Goal: Information Seeking & Learning: Learn about a topic

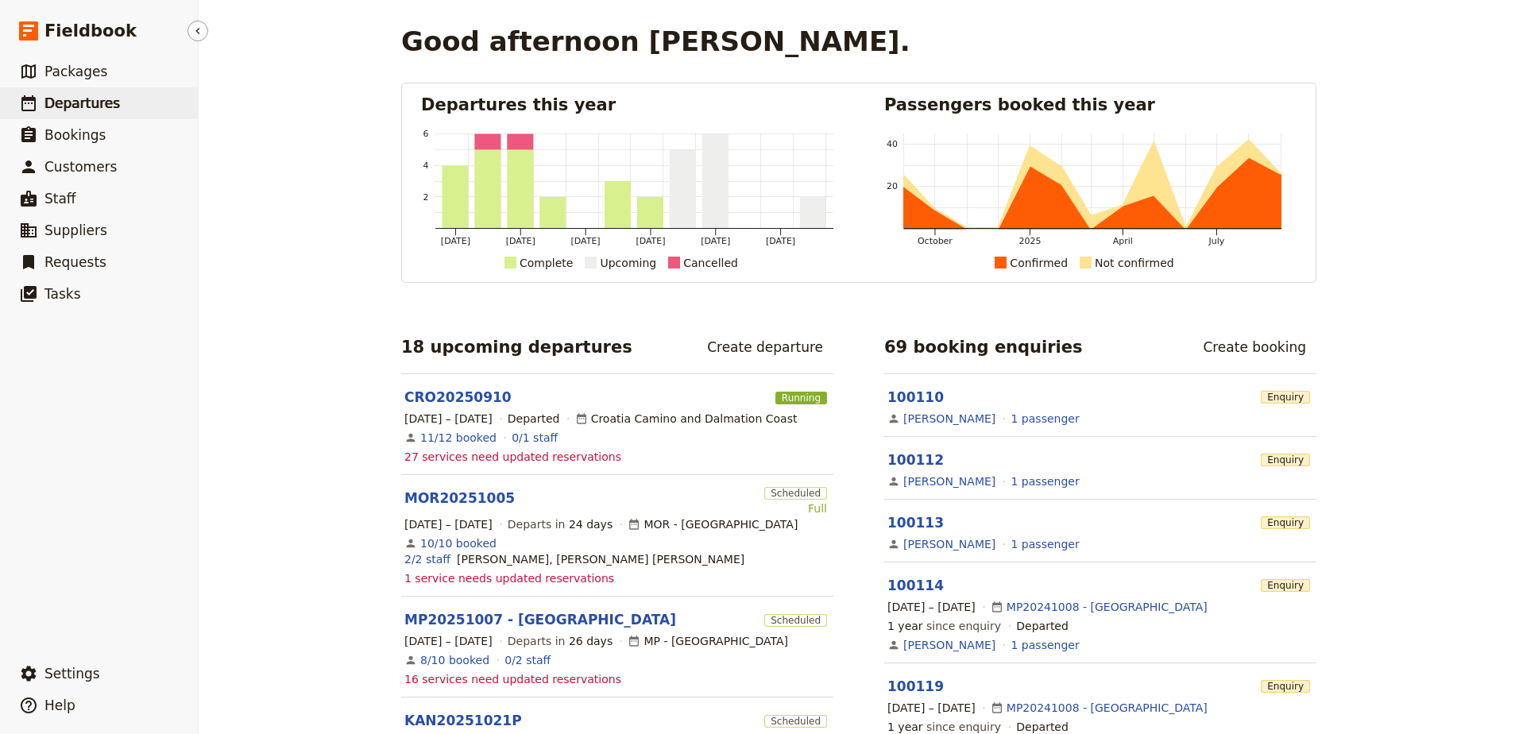
click at [106, 95] on span "Departures" at bounding box center [82, 103] width 75 height 16
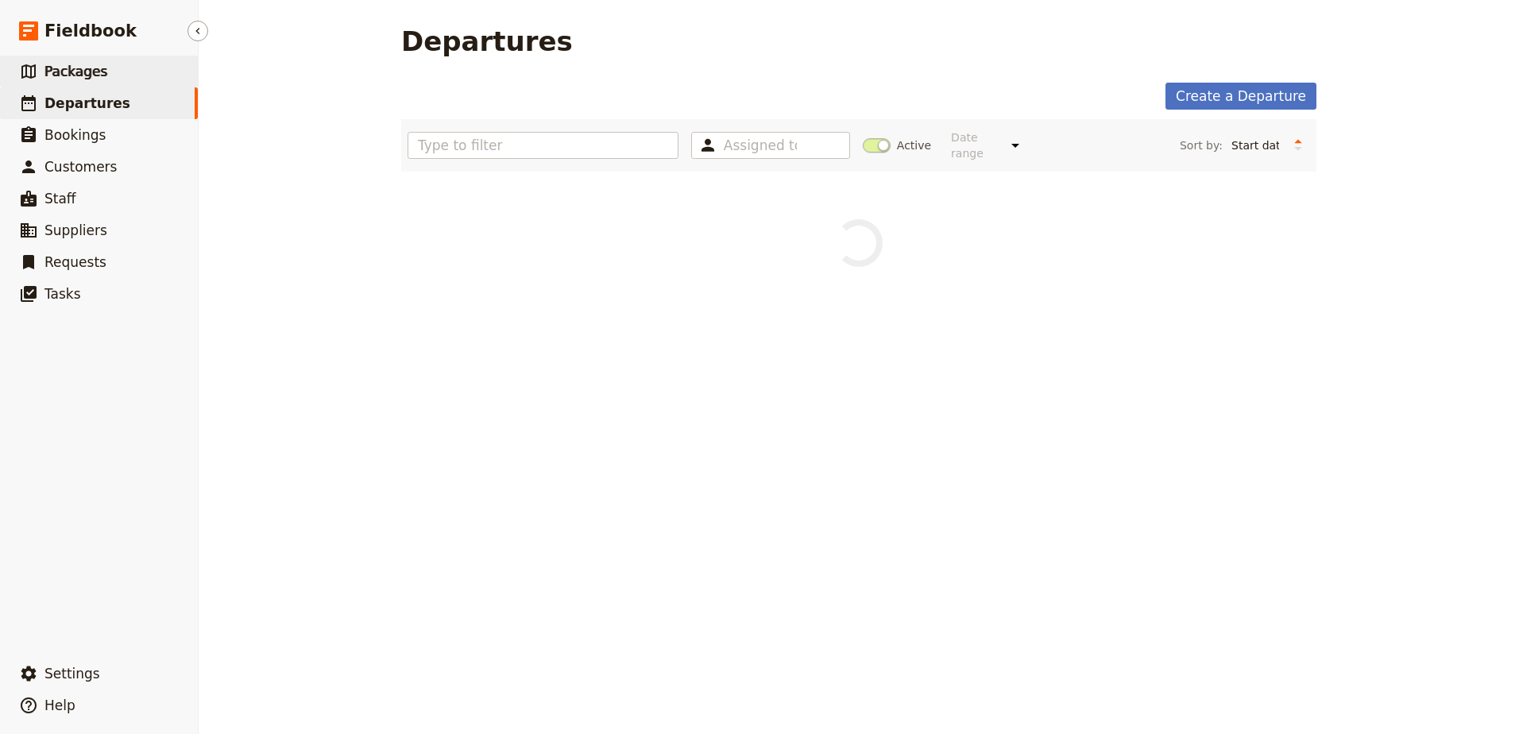
click at [106, 81] on link "​ Packages" at bounding box center [99, 72] width 198 height 32
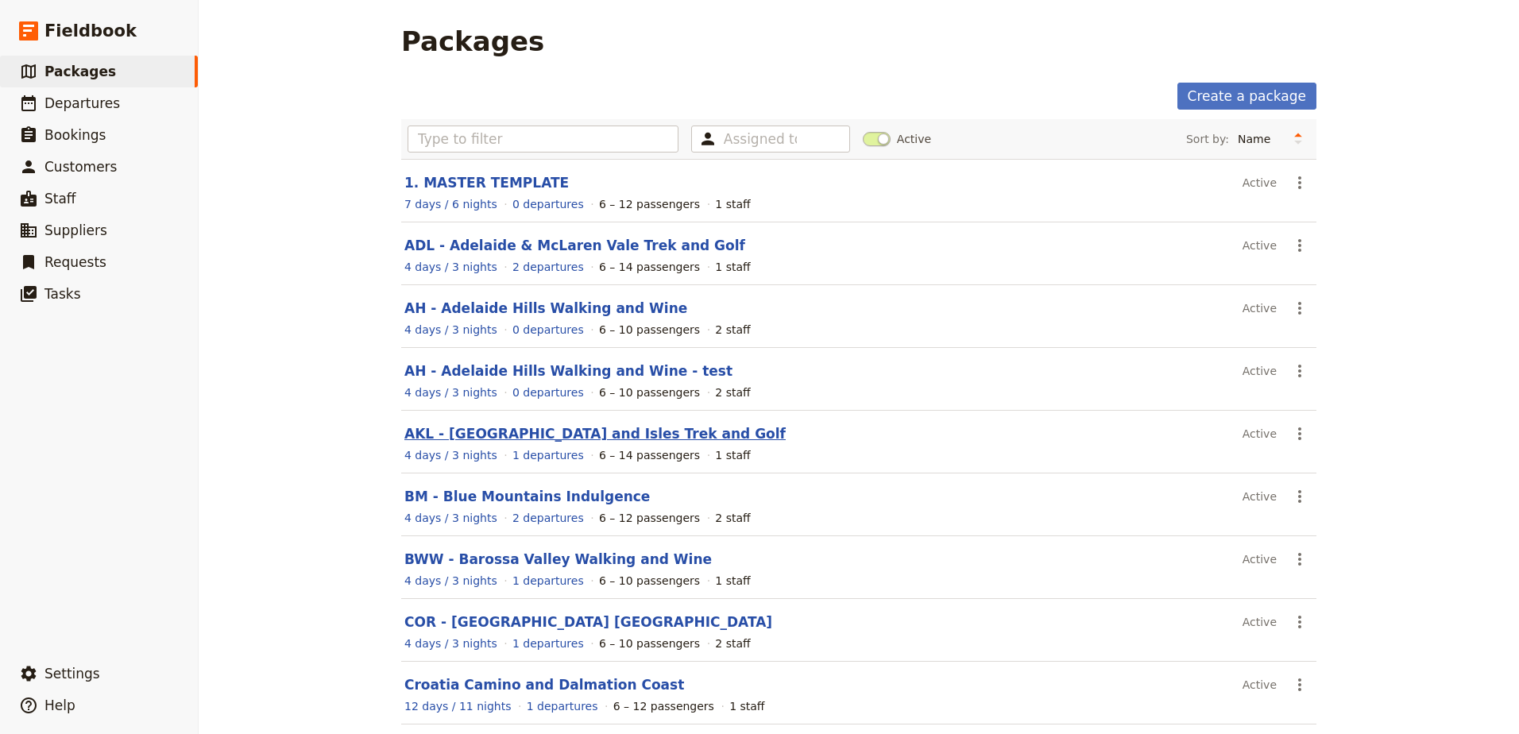
scroll to position [131, 0]
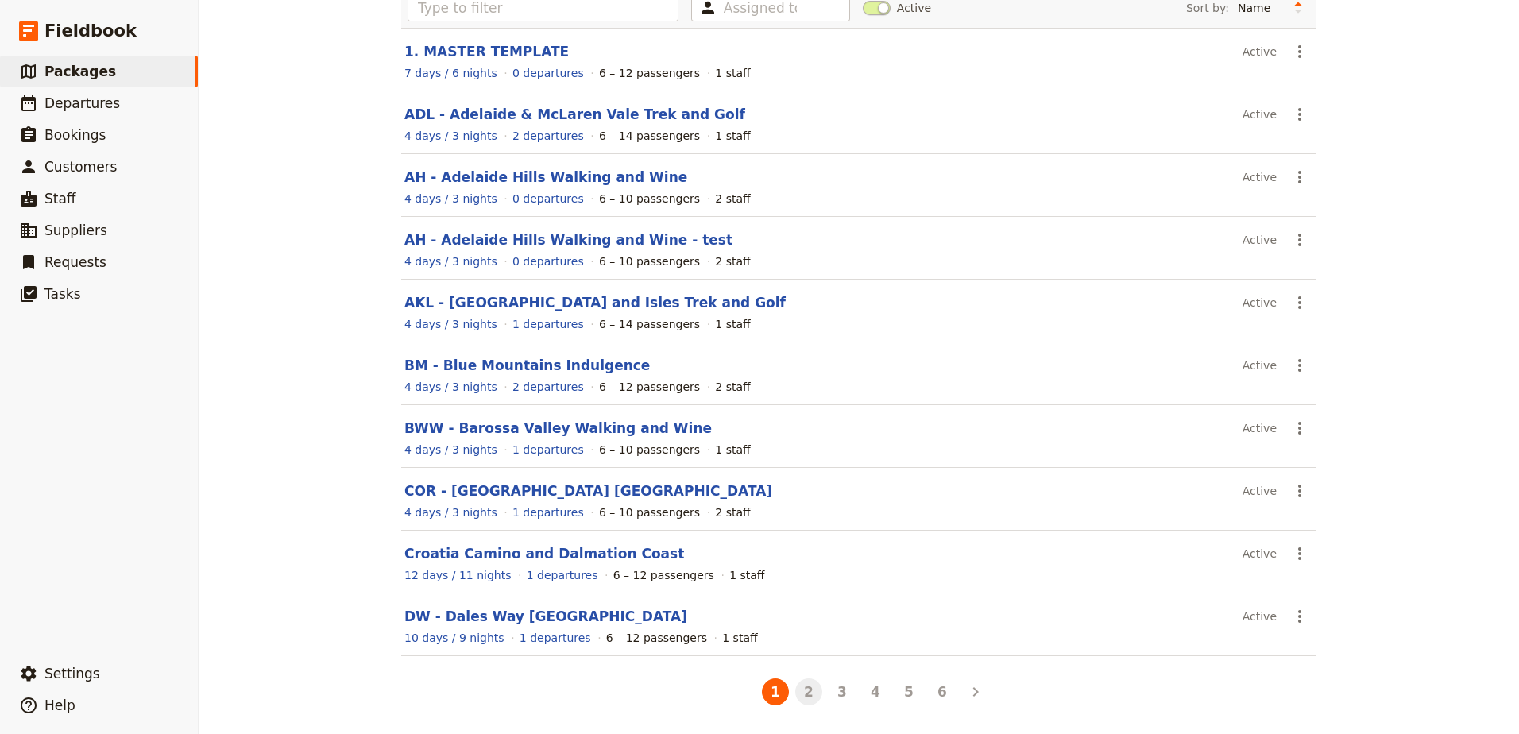
click at [806, 690] on button "2" at bounding box center [808, 692] width 27 height 27
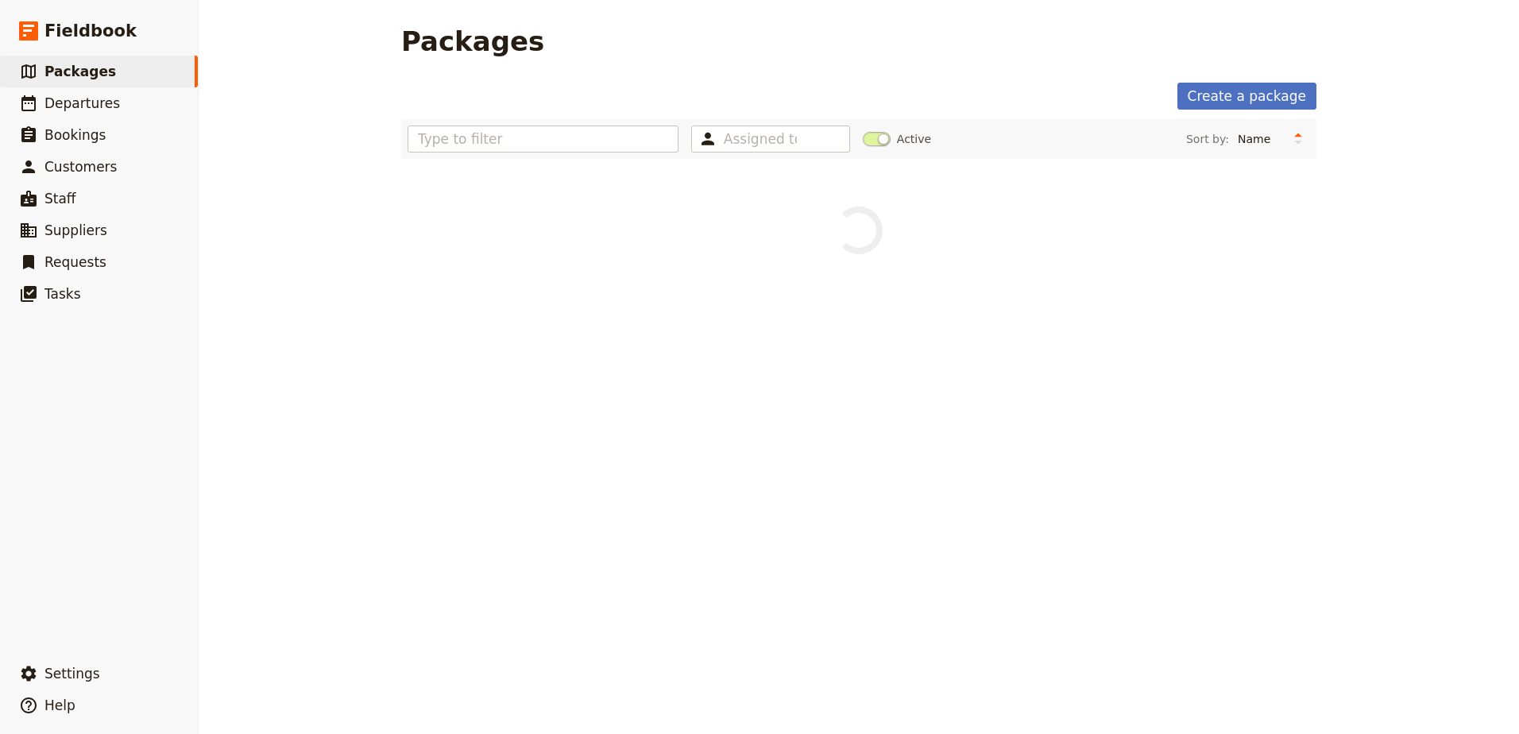
scroll to position [0, 0]
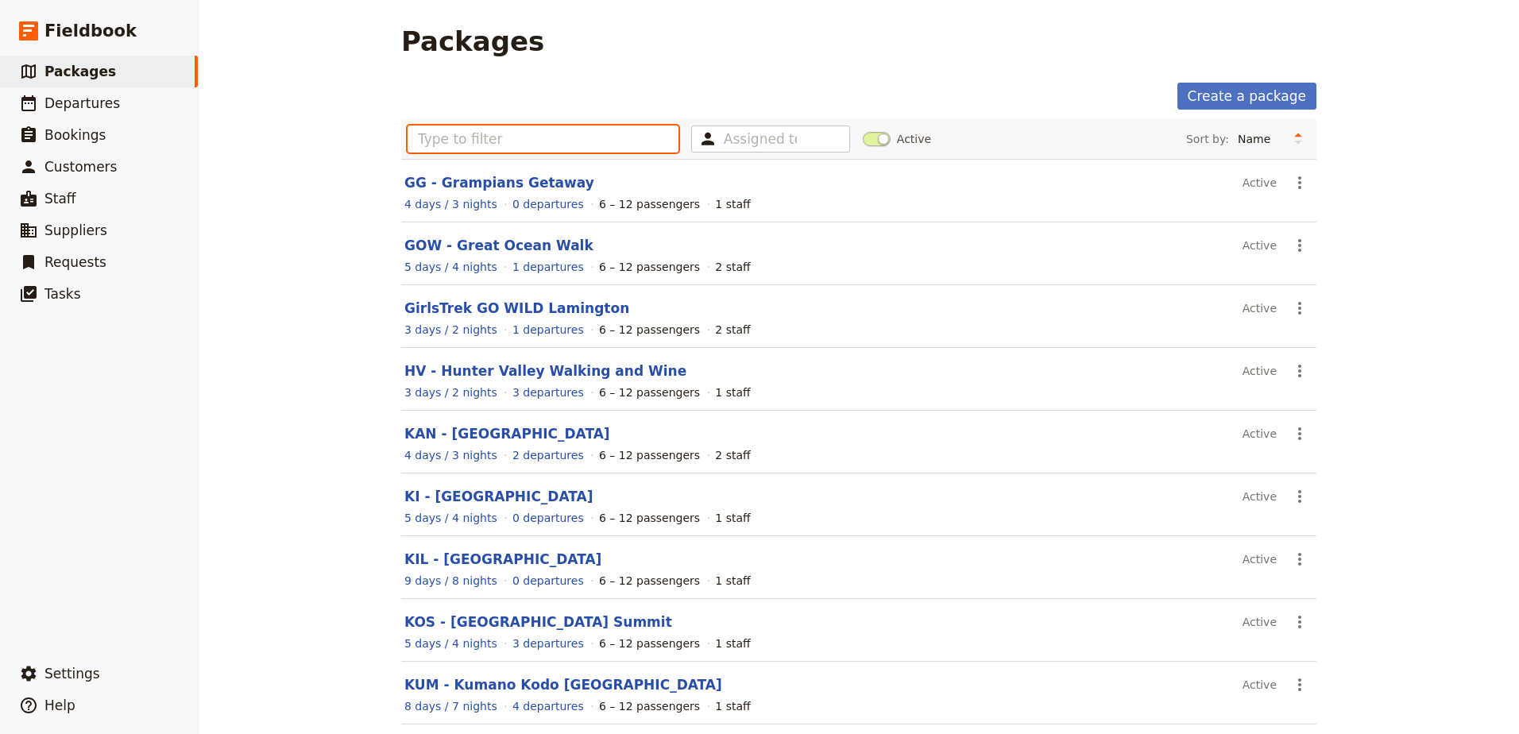
click at [545, 134] on input "text" at bounding box center [543, 139] width 271 height 27
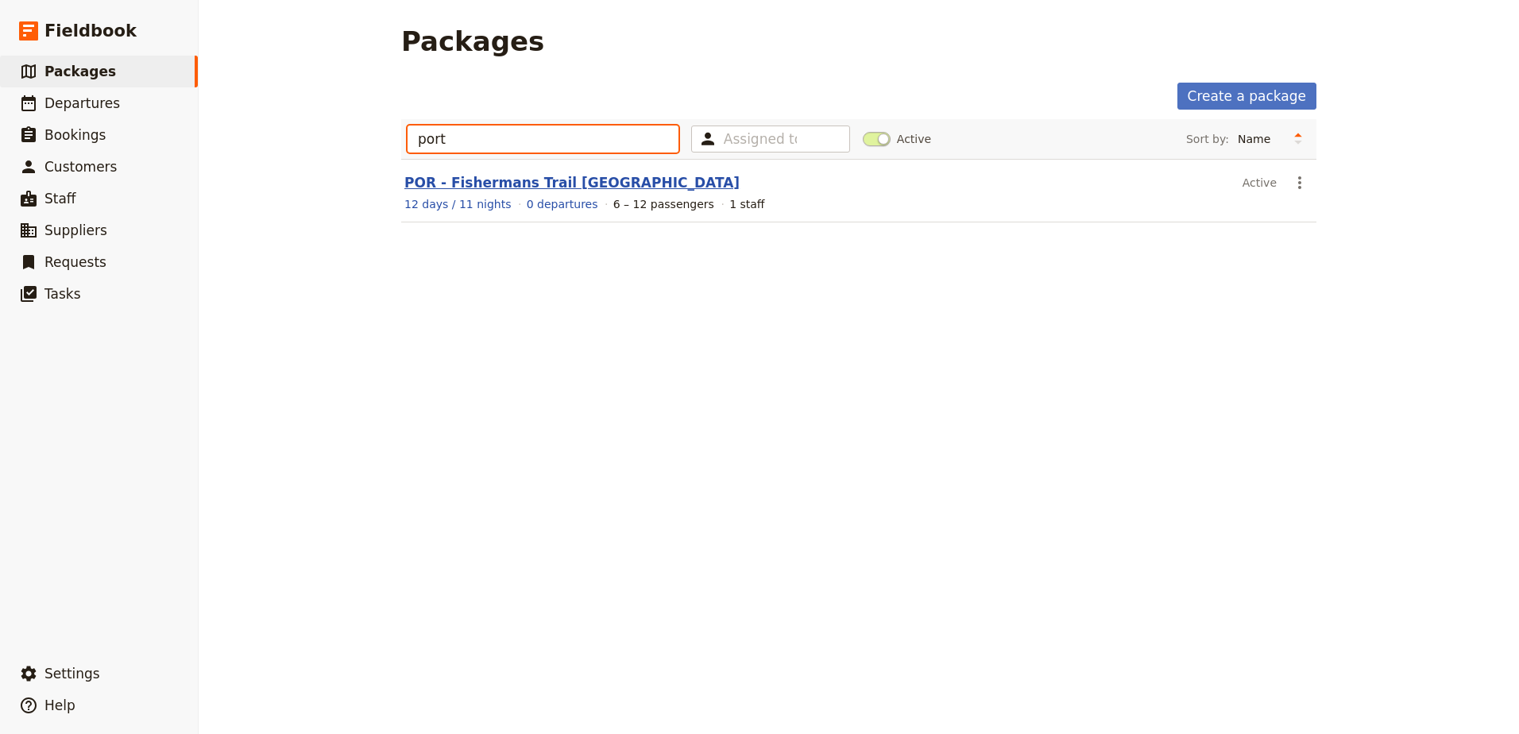
type input "port"
click at [446, 179] on link "POR - Fishermans Trail [GEOGRAPHIC_DATA]" at bounding box center [571, 183] width 335 height 16
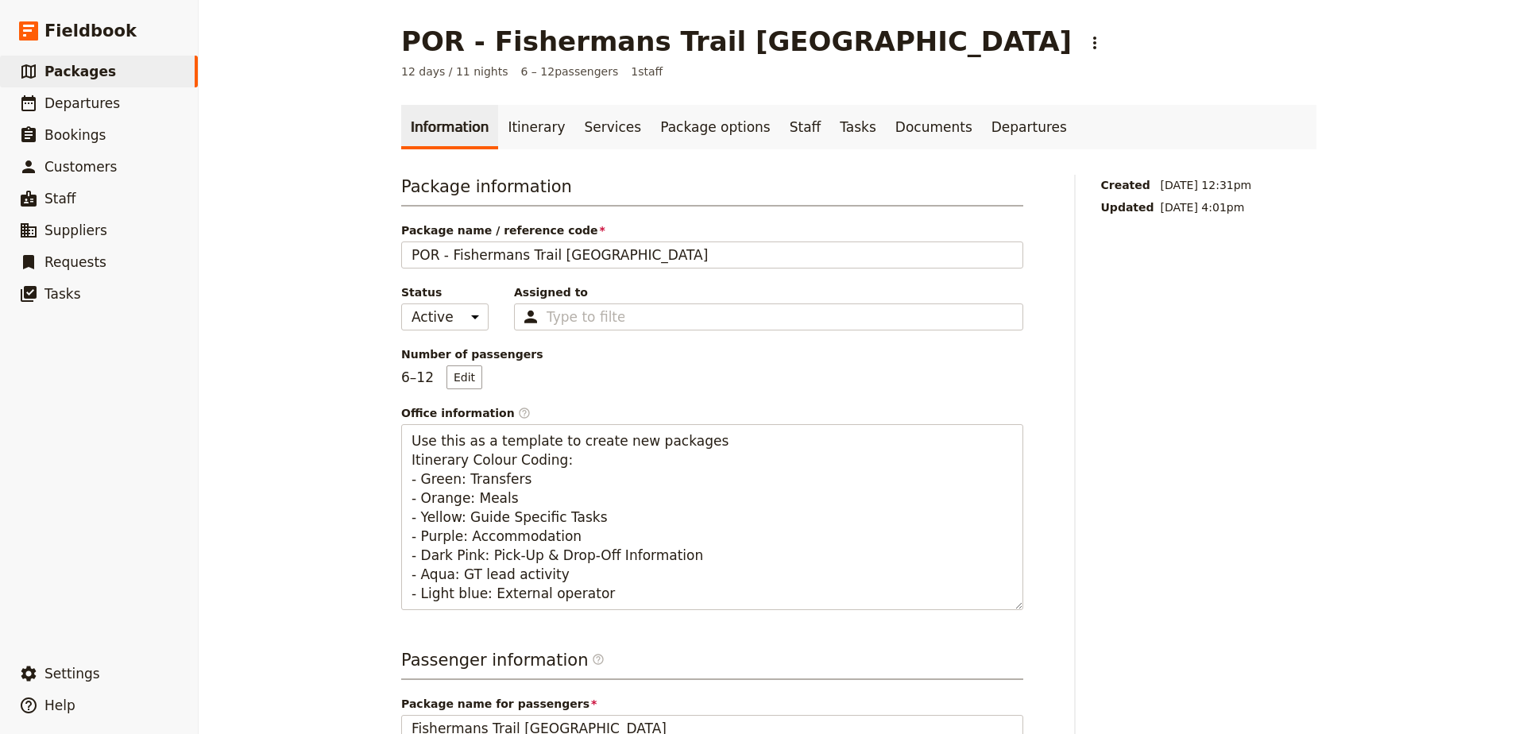
click at [520, 151] on div "Information Itinerary Services Package options Staff Tasks Documents Departures…" at bounding box center [858, 700] width 915 height 1190
click at [523, 142] on link "Itinerary" at bounding box center [536, 127] width 76 height 45
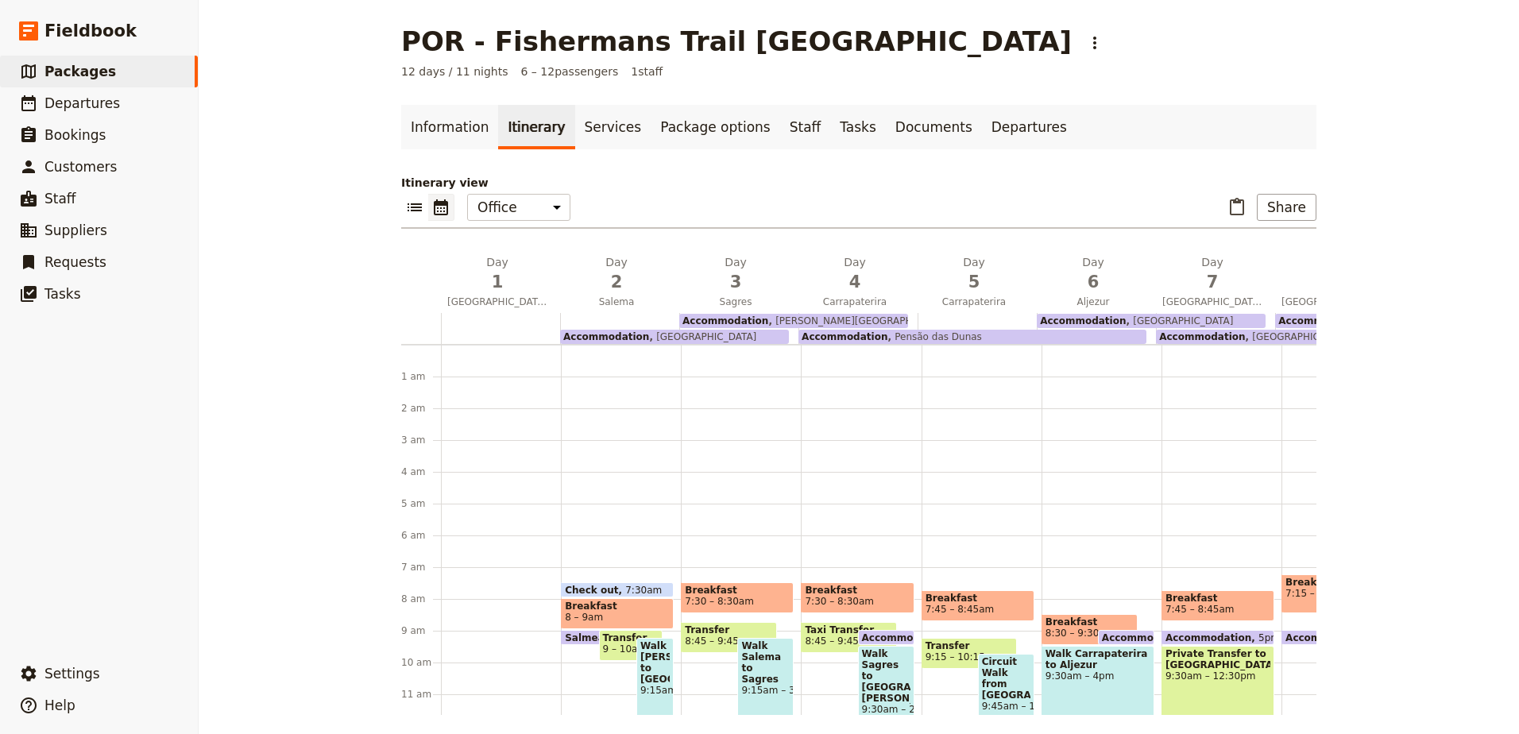
scroll to position [207, 0]
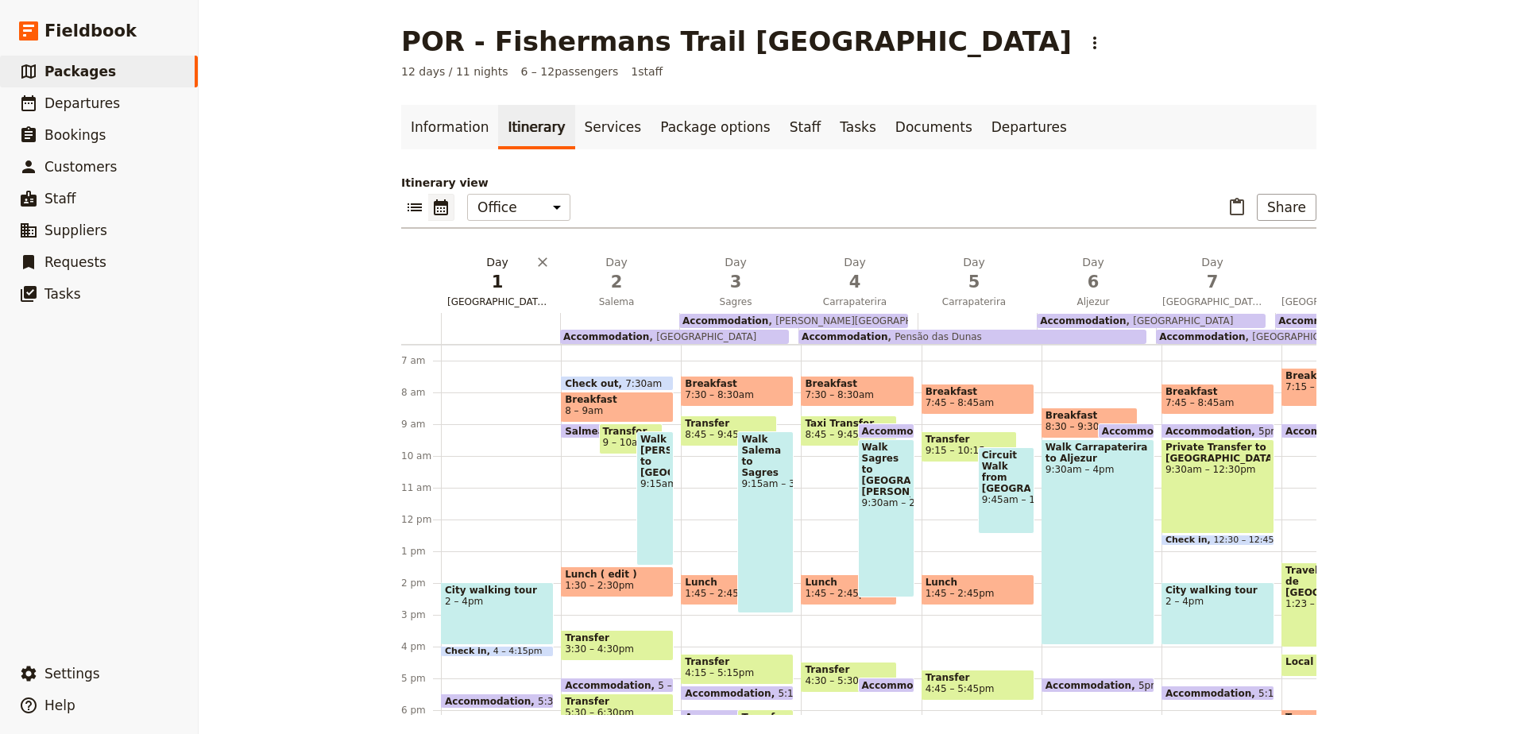
click at [493, 284] on span "1" at bounding box center [497, 282] width 100 height 24
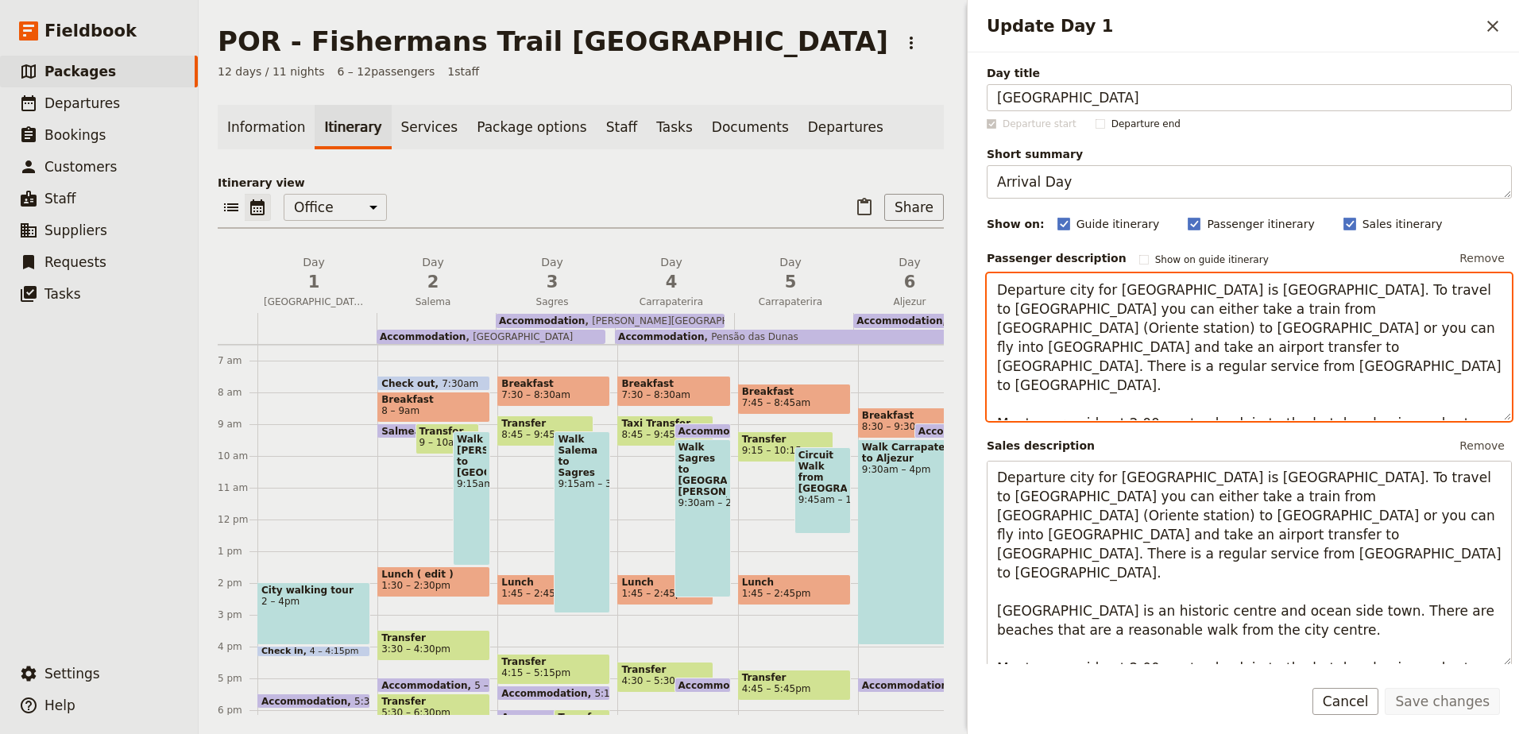
click at [997, 292] on textarea "Departure city for [GEOGRAPHIC_DATA] is [GEOGRAPHIC_DATA]. To travel to [GEOGRA…" at bounding box center [1249, 347] width 525 height 148
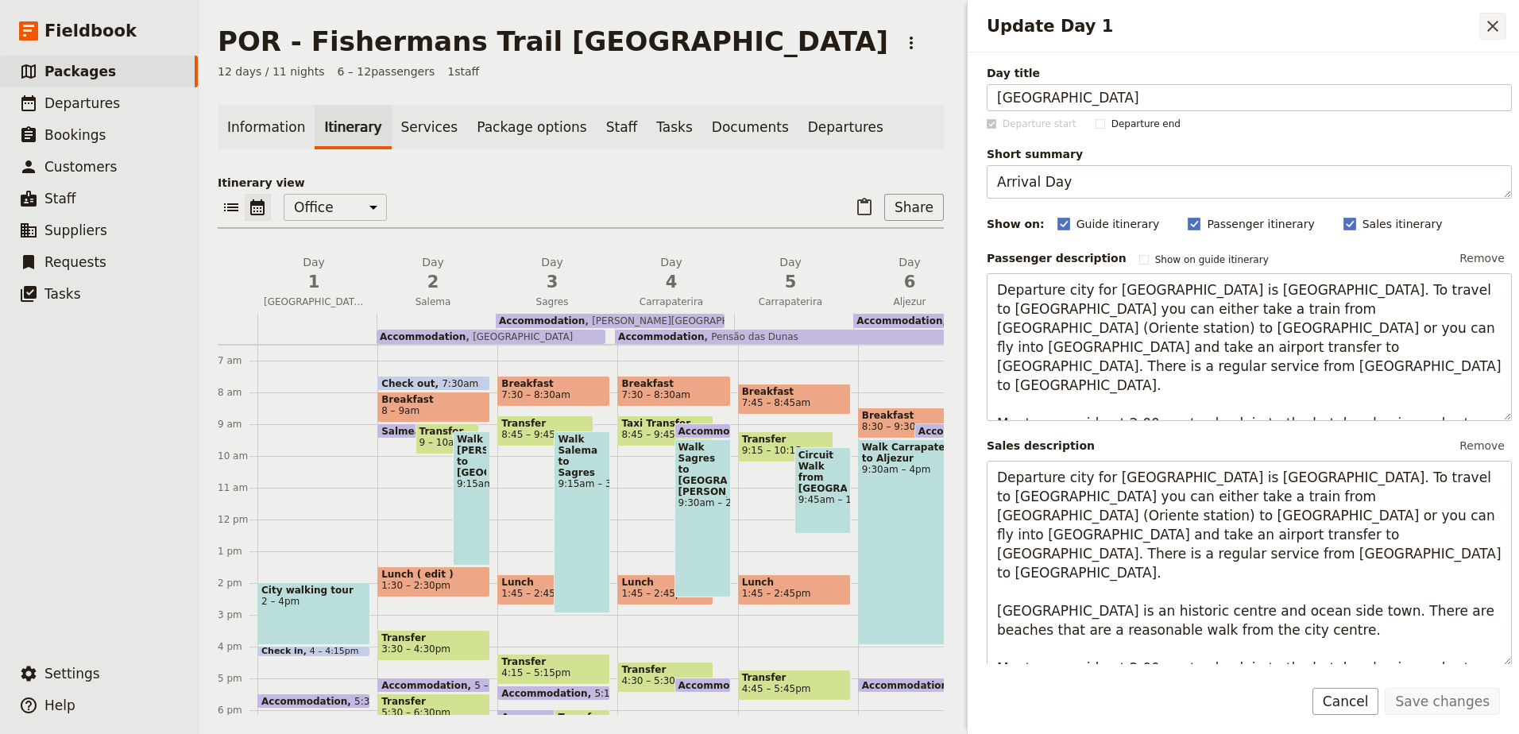
click at [1488, 28] on icon "Close drawer" at bounding box center [1493, 26] width 19 height 19
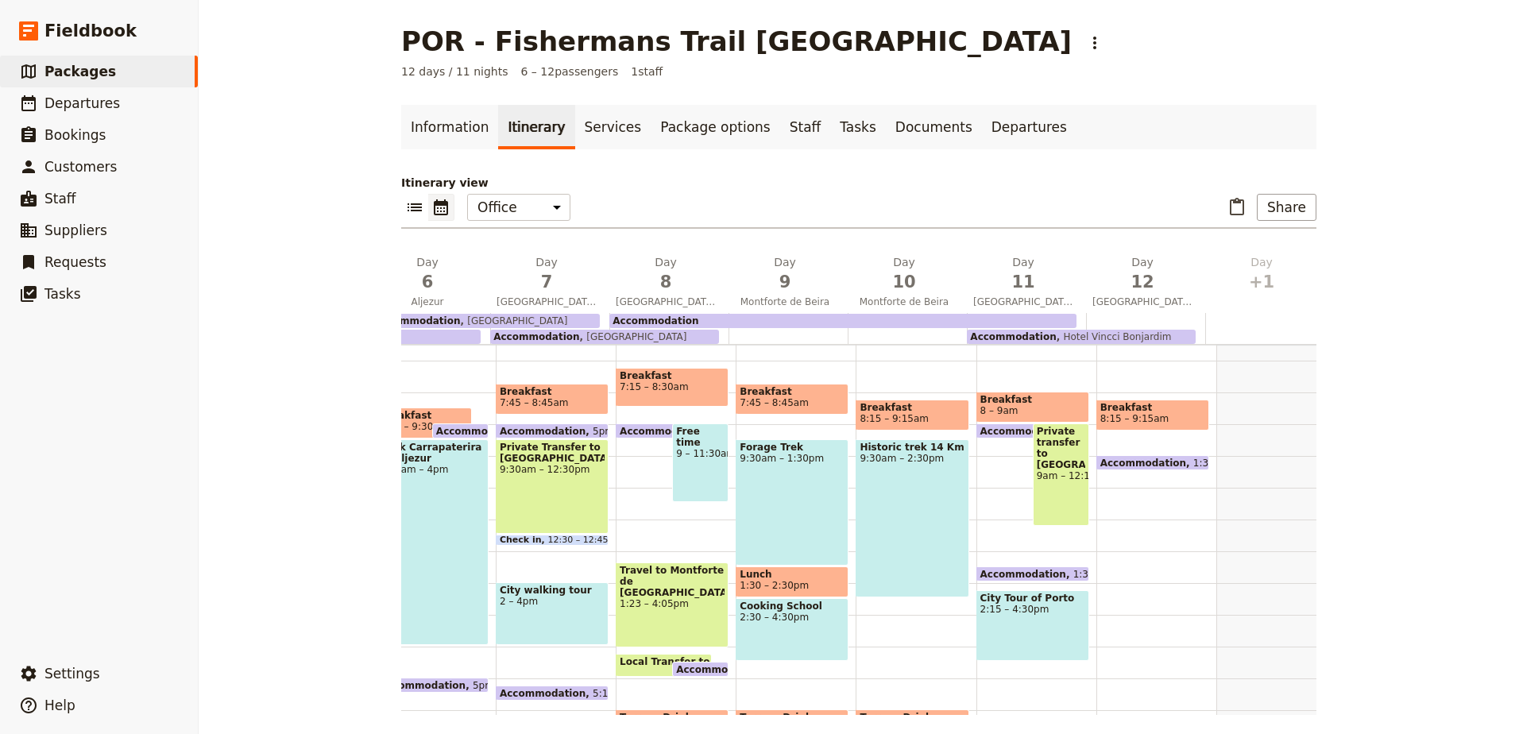
scroll to position [0, 694]
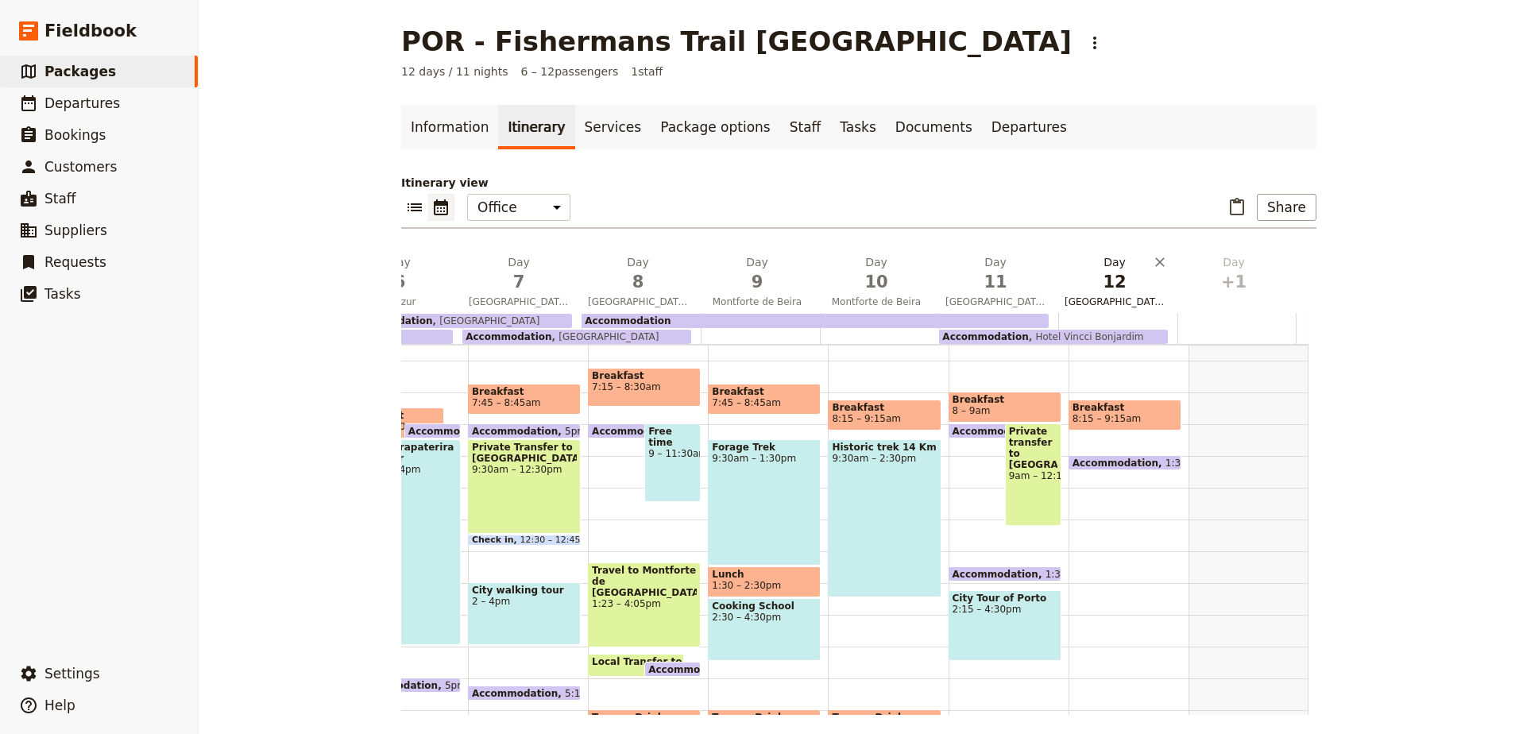
click at [1146, 286] on span "12" at bounding box center [1115, 282] width 100 height 24
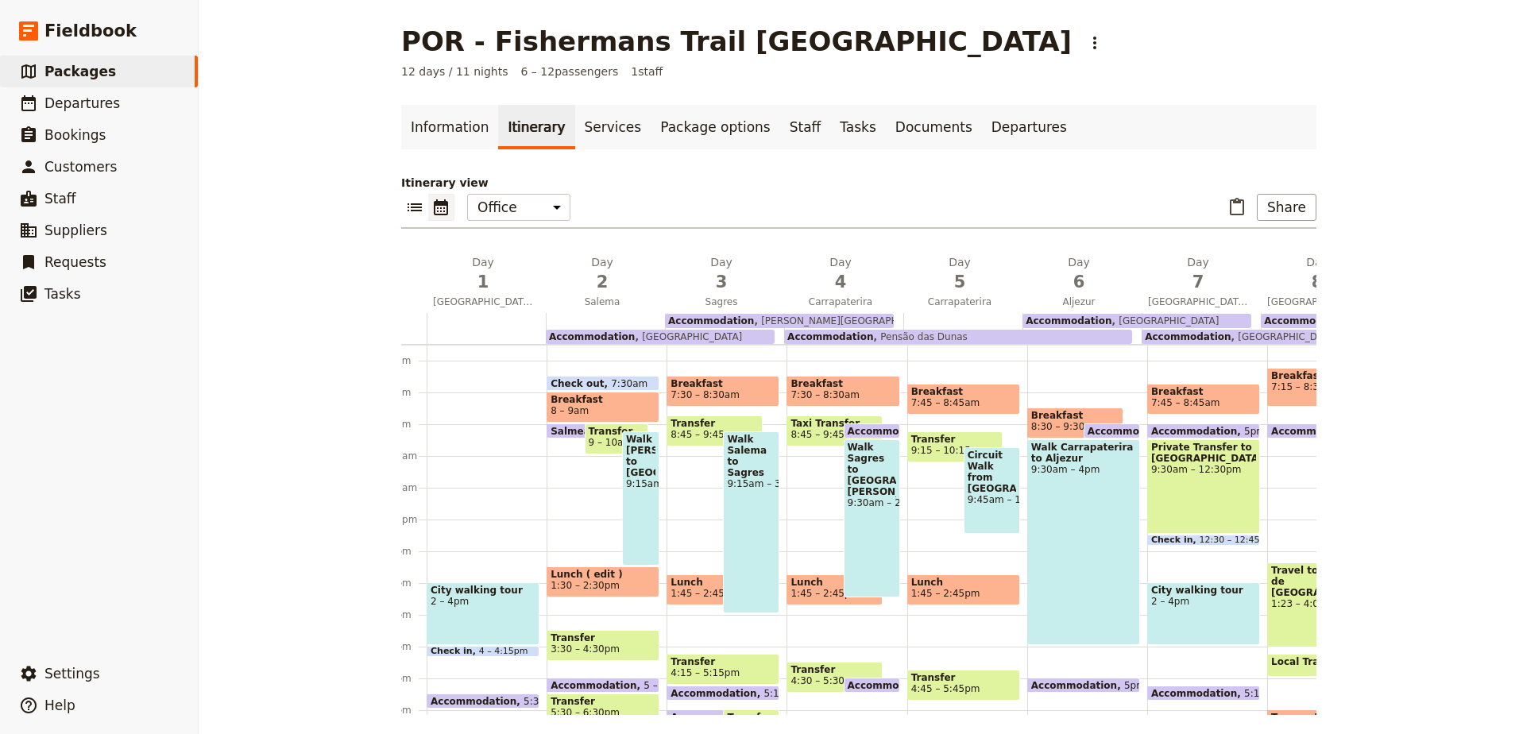
scroll to position [0, 0]
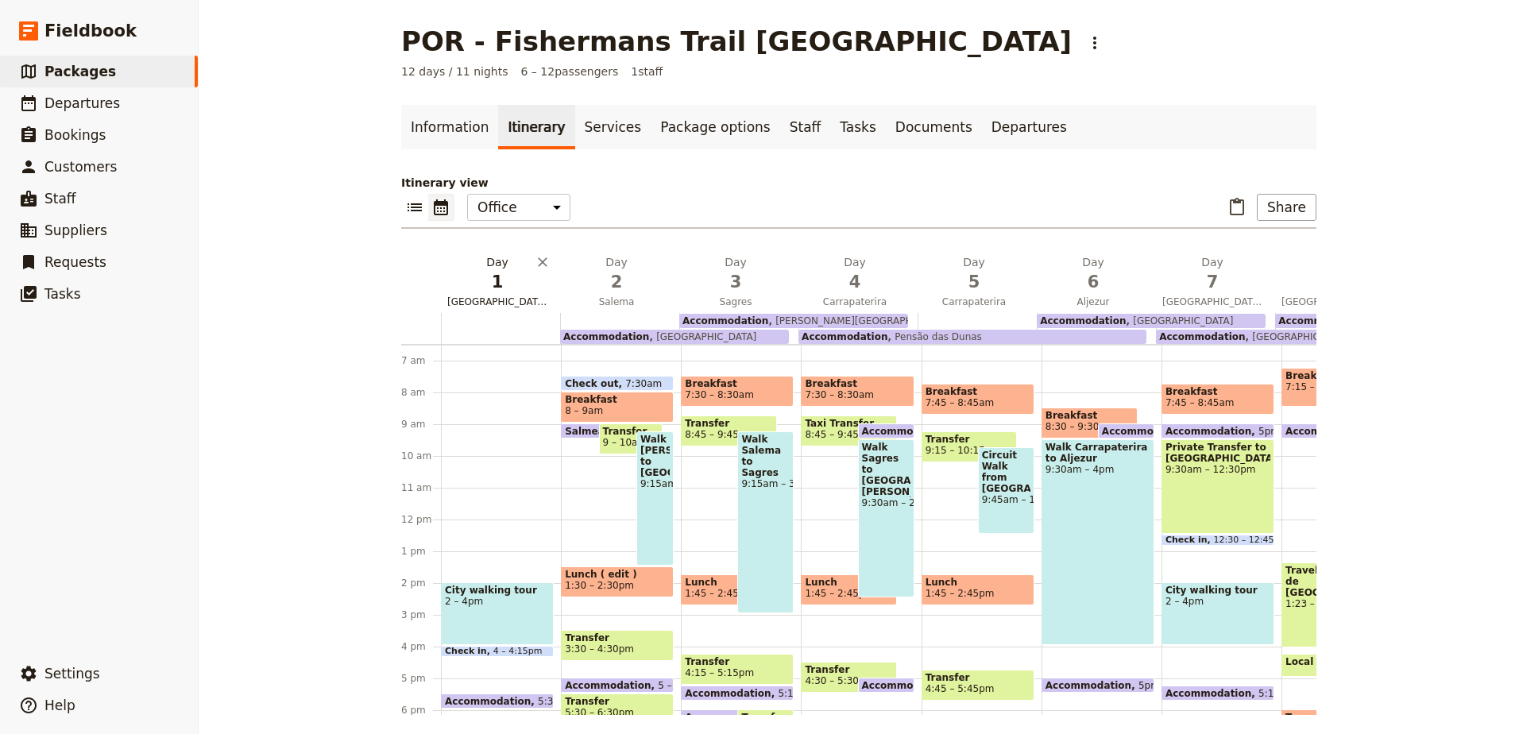
click at [482, 286] on span "1" at bounding box center [497, 282] width 100 height 24
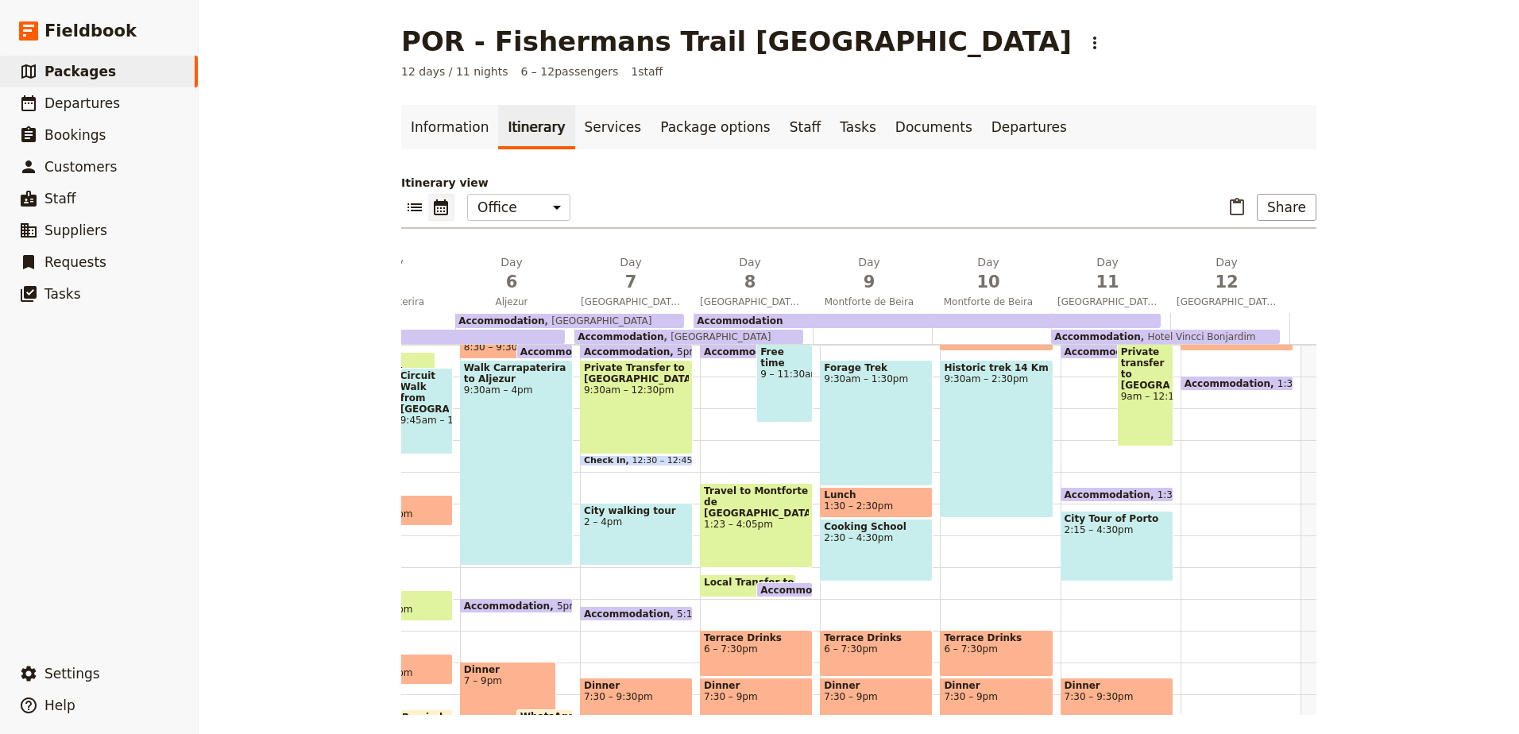
scroll to position [0, 586]
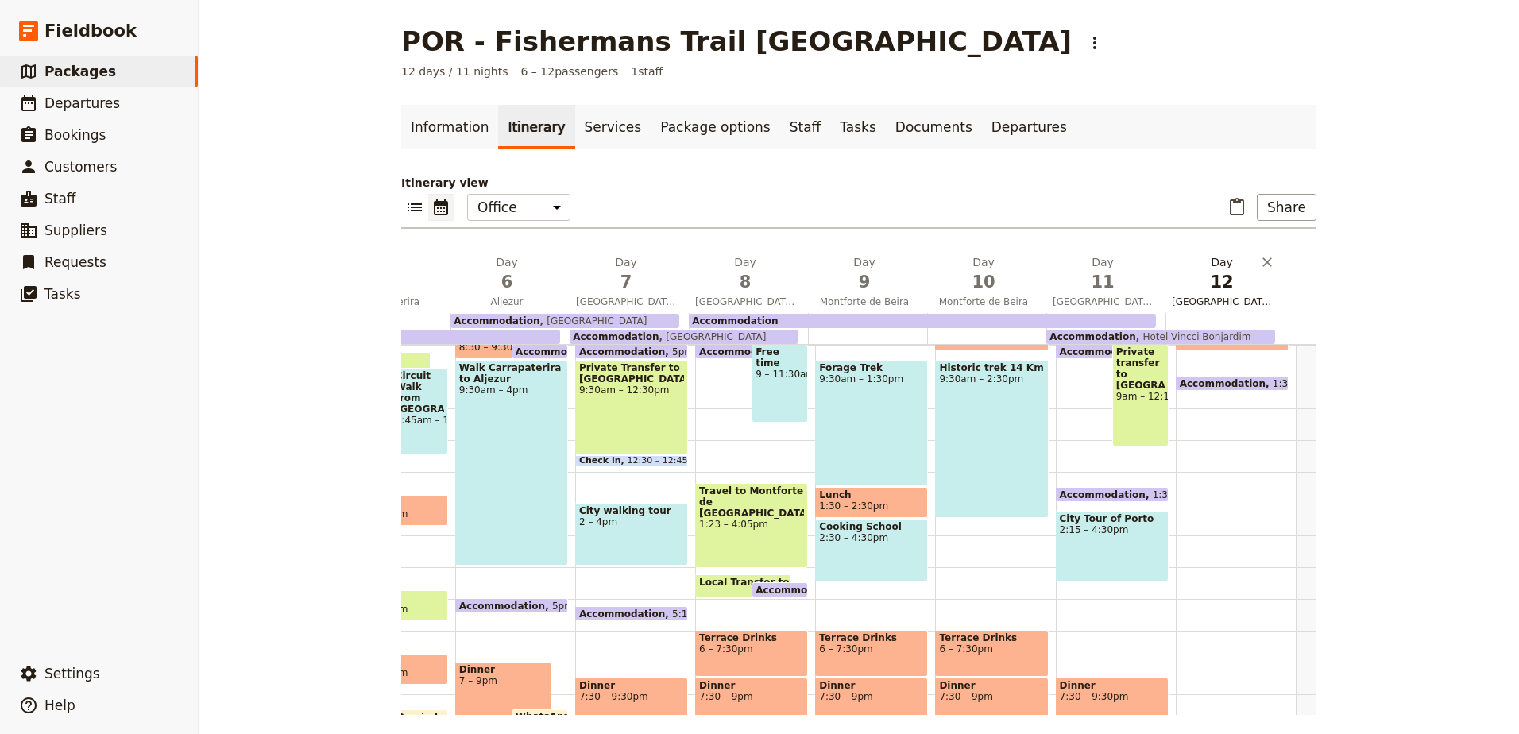
click at [1206, 308] on span "[GEOGRAPHIC_DATA]" at bounding box center [1222, 302] width 113 height 13
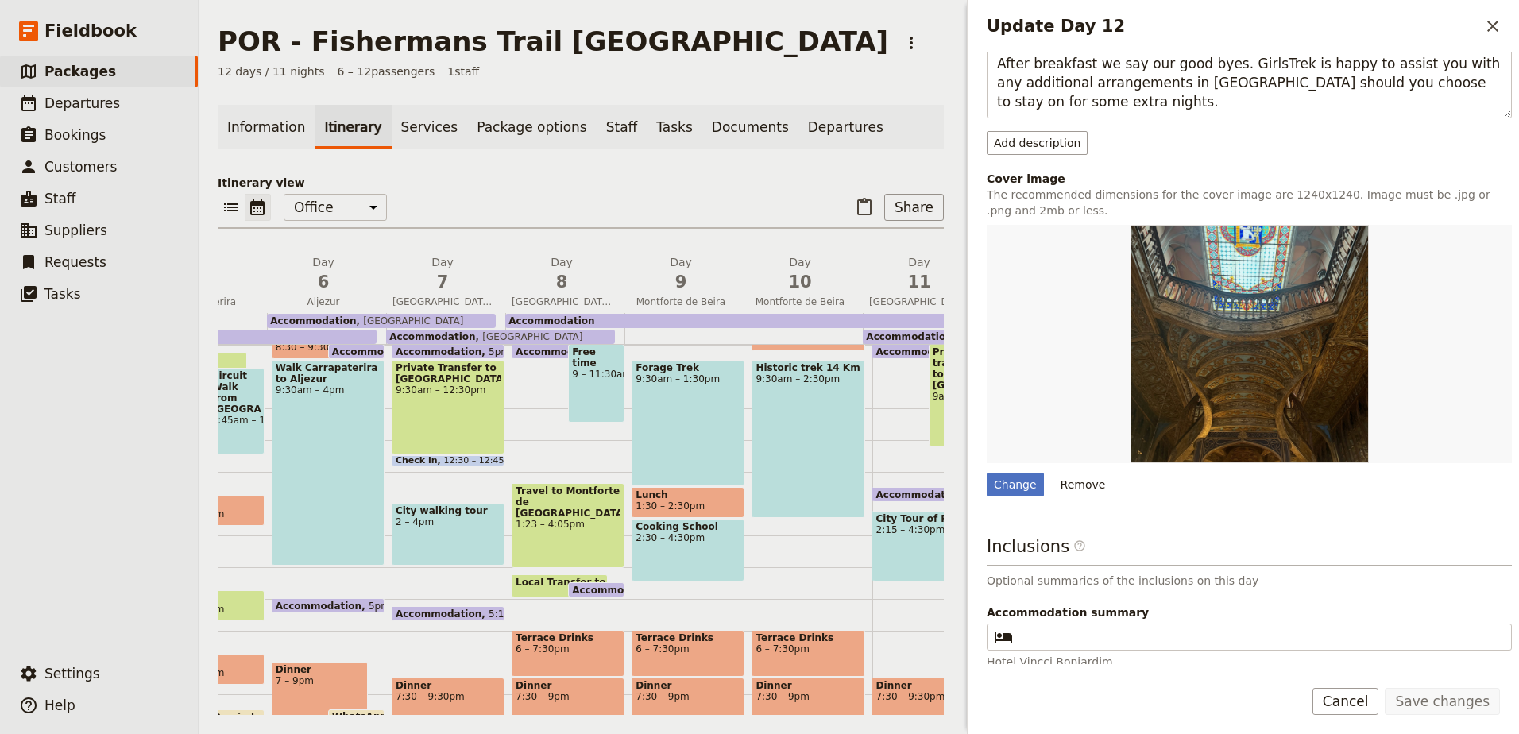
scroll to position [296, 0]
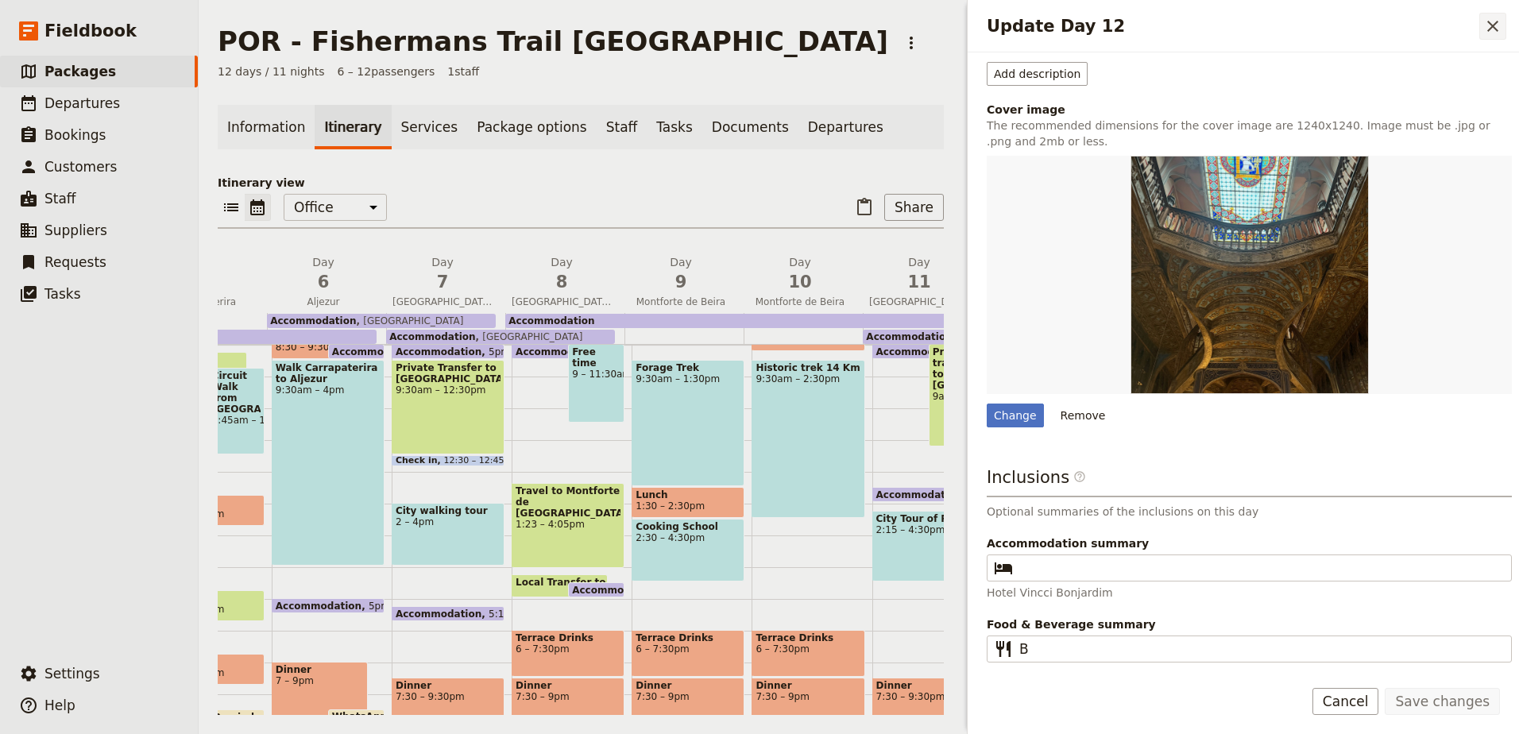
click at [1491, 31] on icon "Close drawer" at bounding box center [1493, 26] width 19 height 19
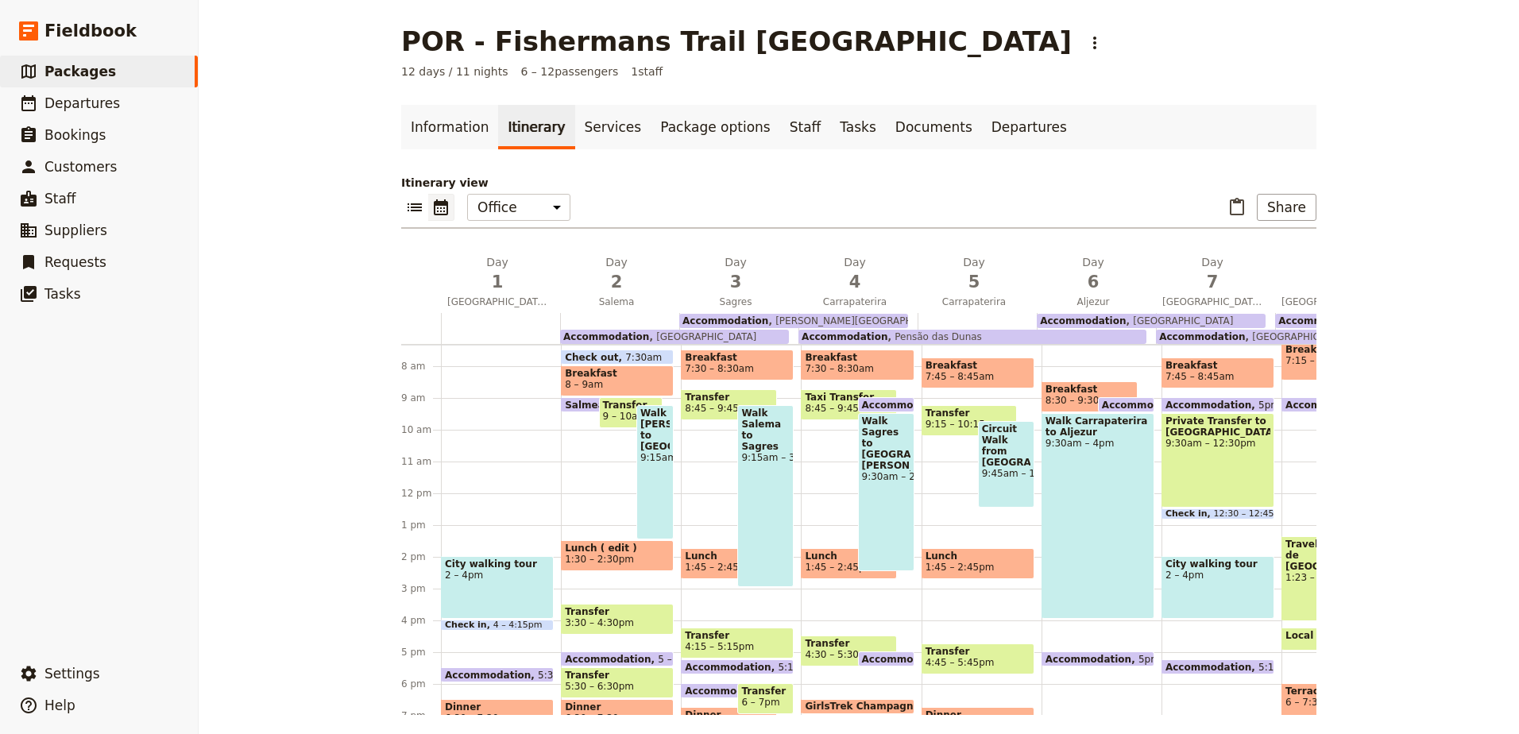
scroll to position [207, 0]
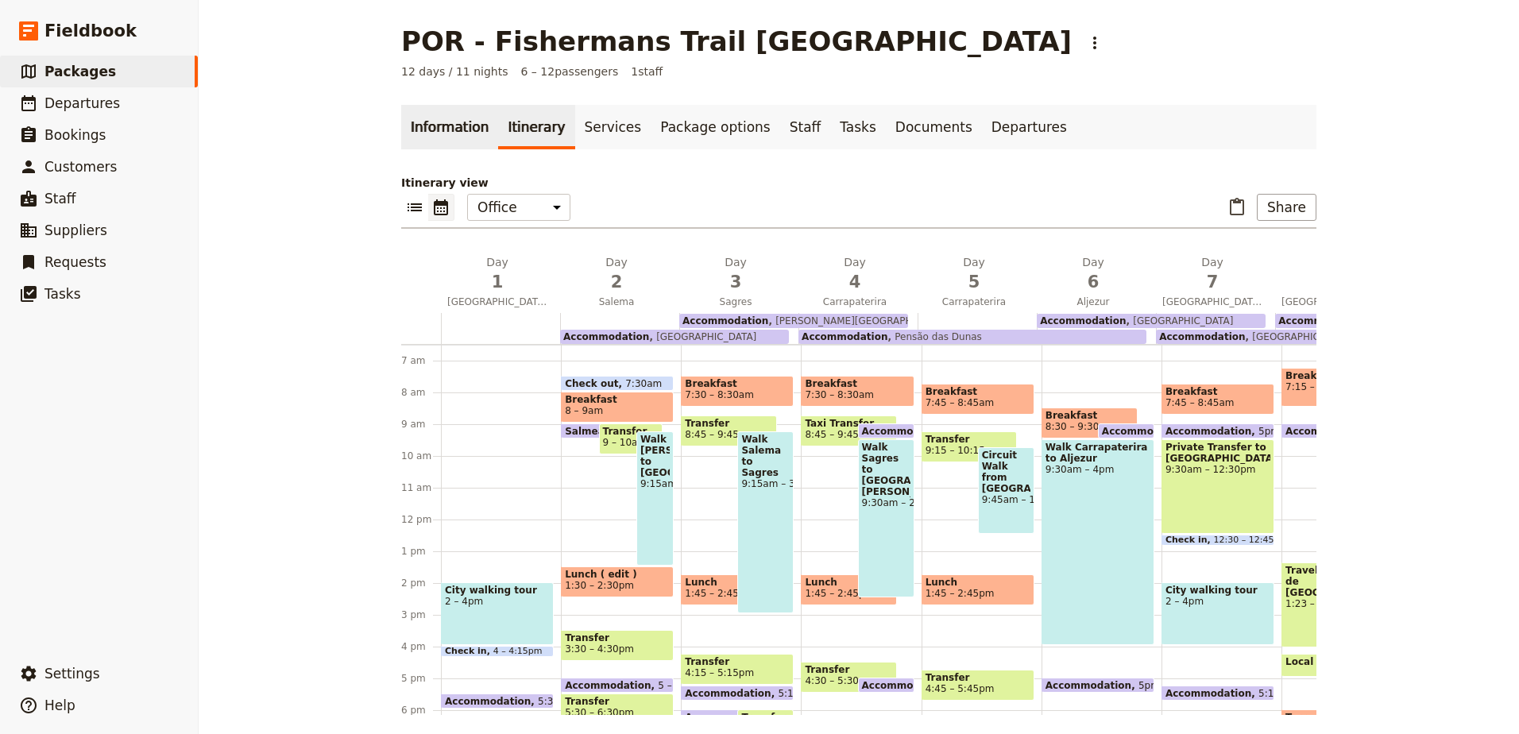
click at [459, 116] on link "Information" at bounding box center [449, 127] width 97 height 45
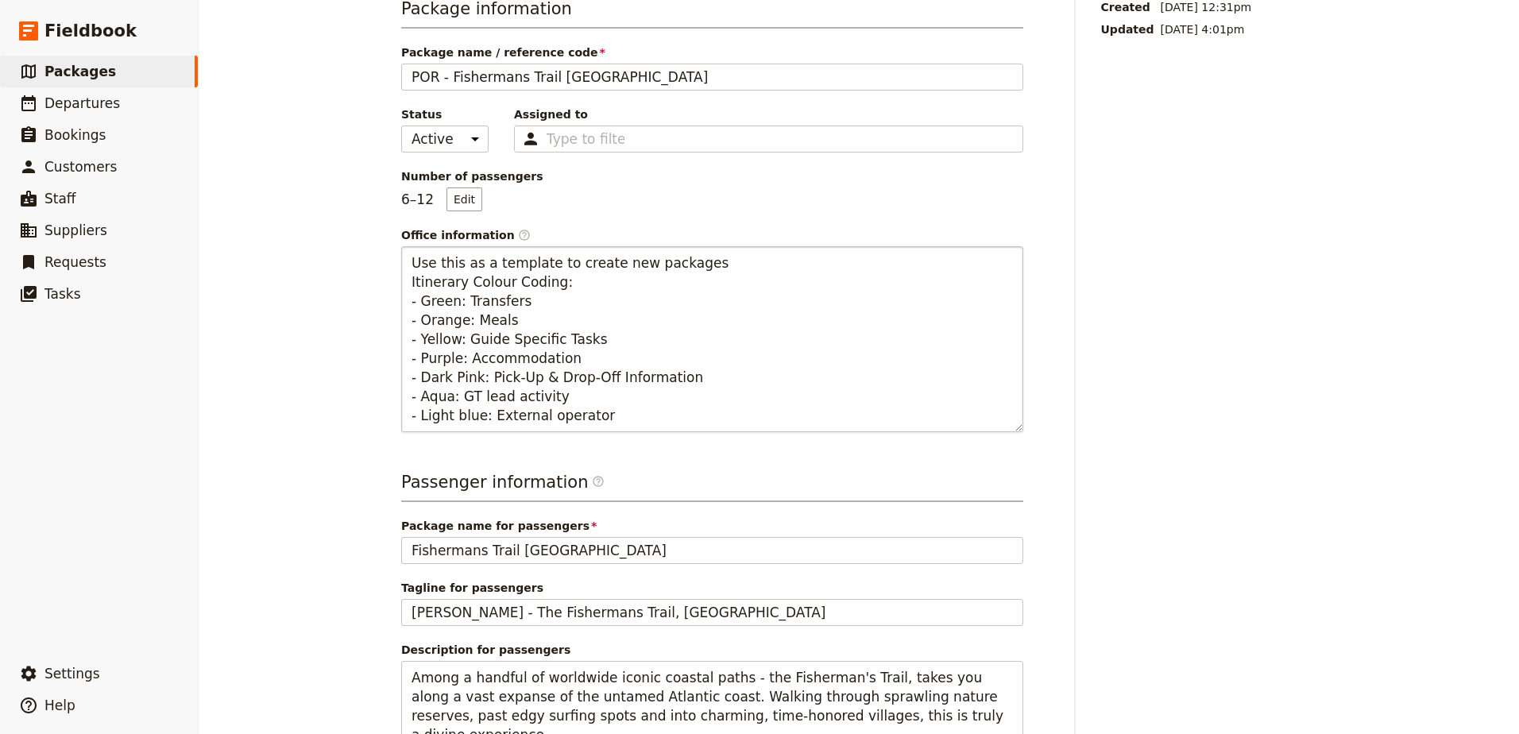
scroll to position [397, 0]
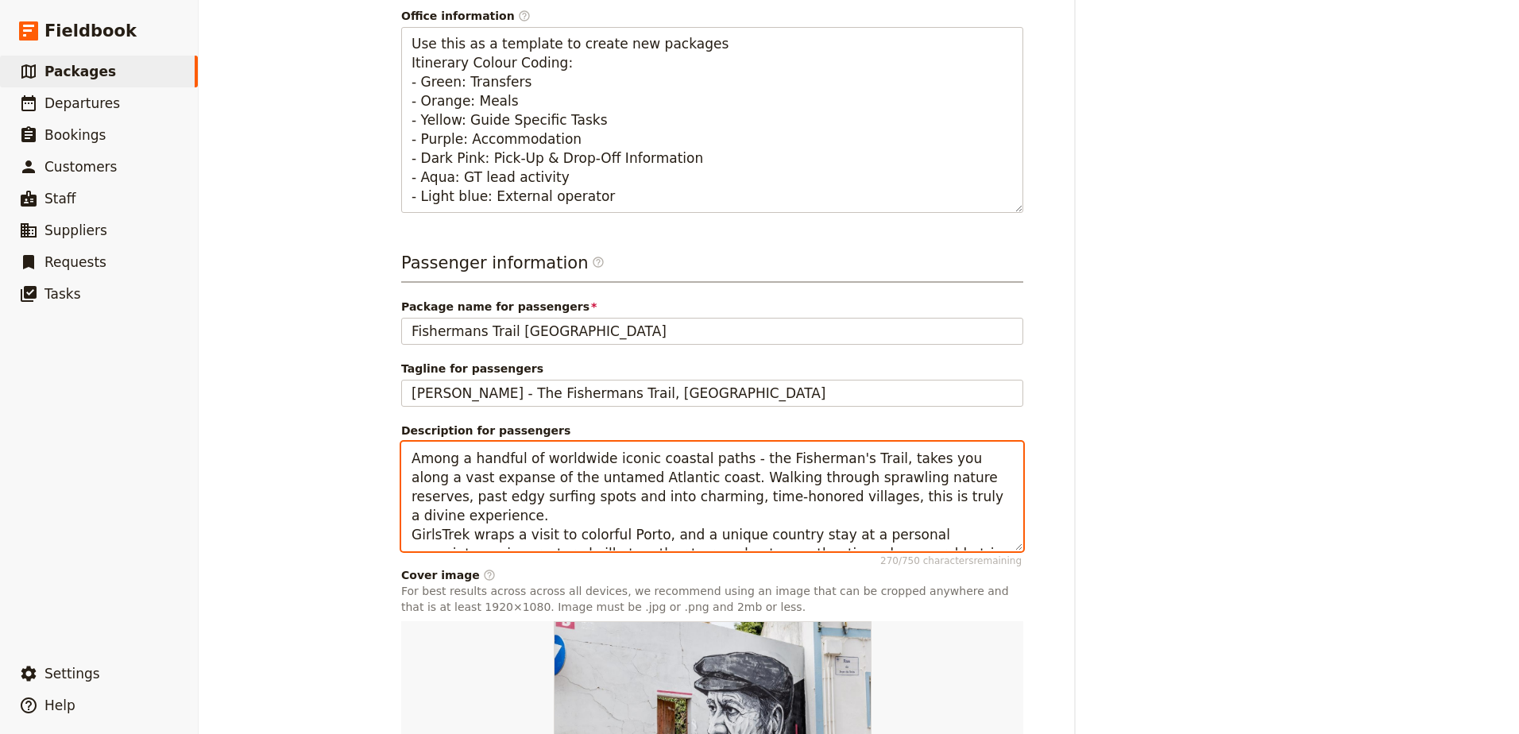
drag, startPoint x: 404, startPoint y: 460, endPoint x: 989, endPoint y: 536, distance: 589.7
click at [989, 536] on textarea "Among a handful of worldwide iconic coastal paths - the Fisherman's Trail, take…" at bounding box center [712, 497] width 622 height 110
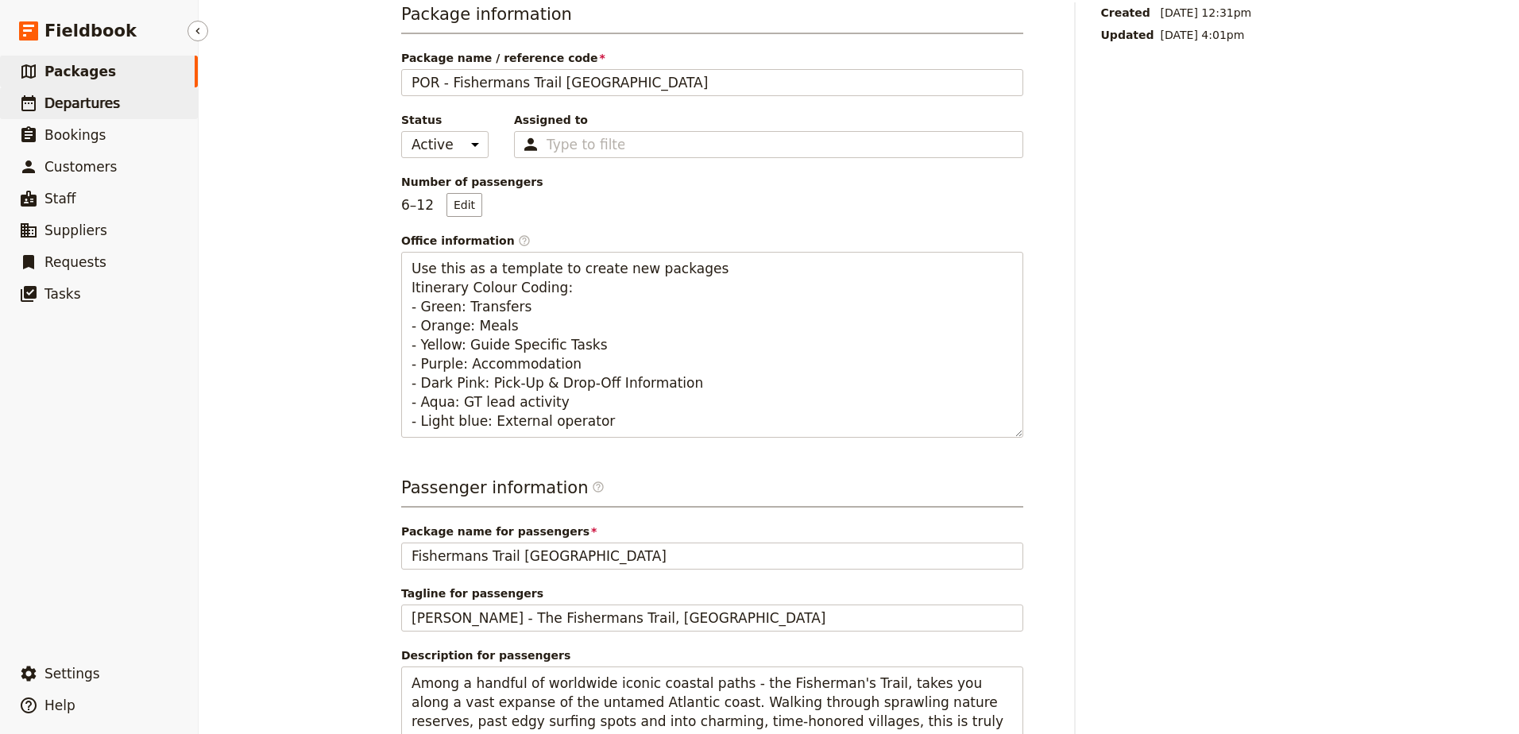
scroll to position [0, 0]
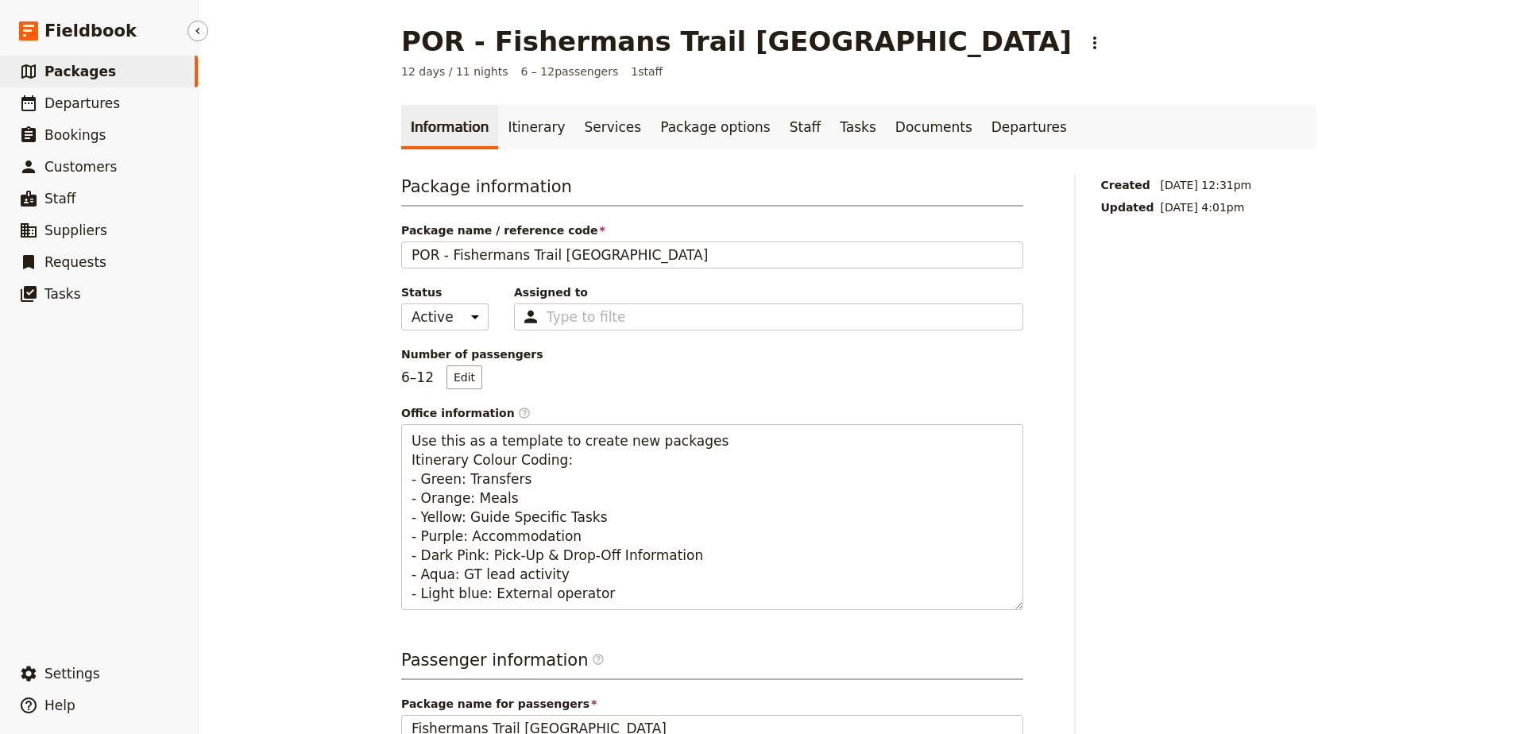
click at [75, 83] on link "​ Packages" at bounding box center [99, 72] width 198 height 32
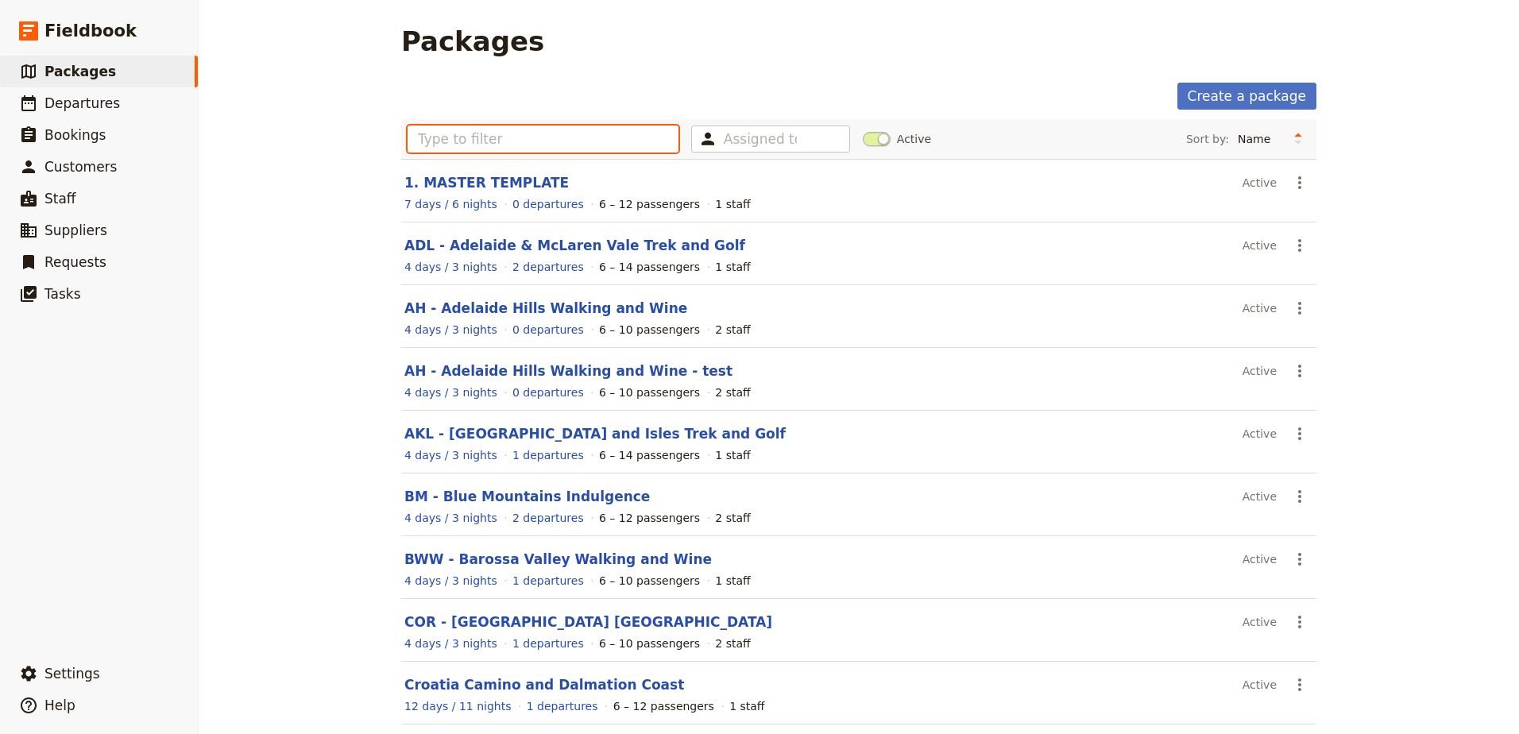
click at [483, 134] on input "text" at bounding box center [543, 139] width 271 height 27
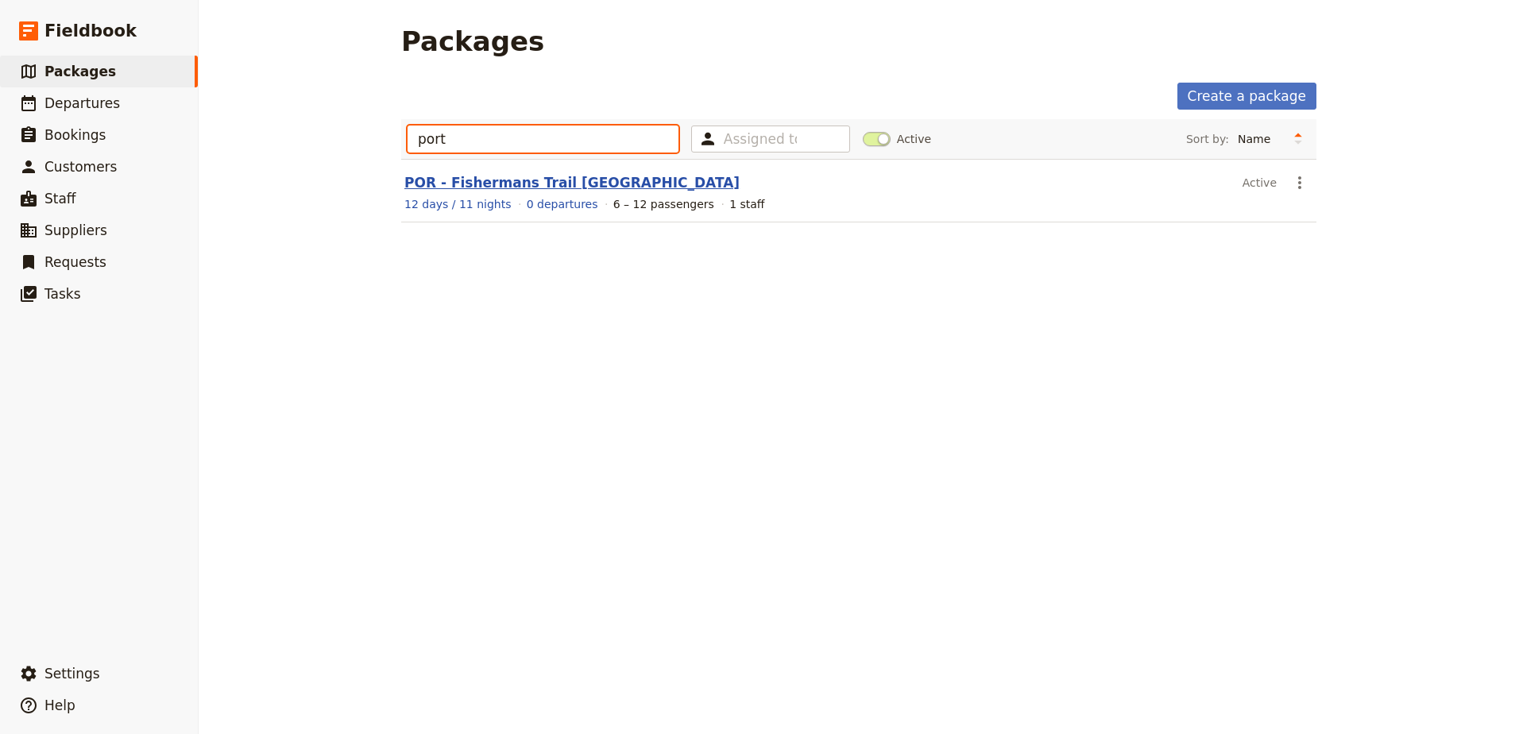
type input "port"
click at [472, 185] on link "POR - Fishermans Trail [GEOGRAPHIC_DATA]" at bounding box center [571, 183] width 335 height 16
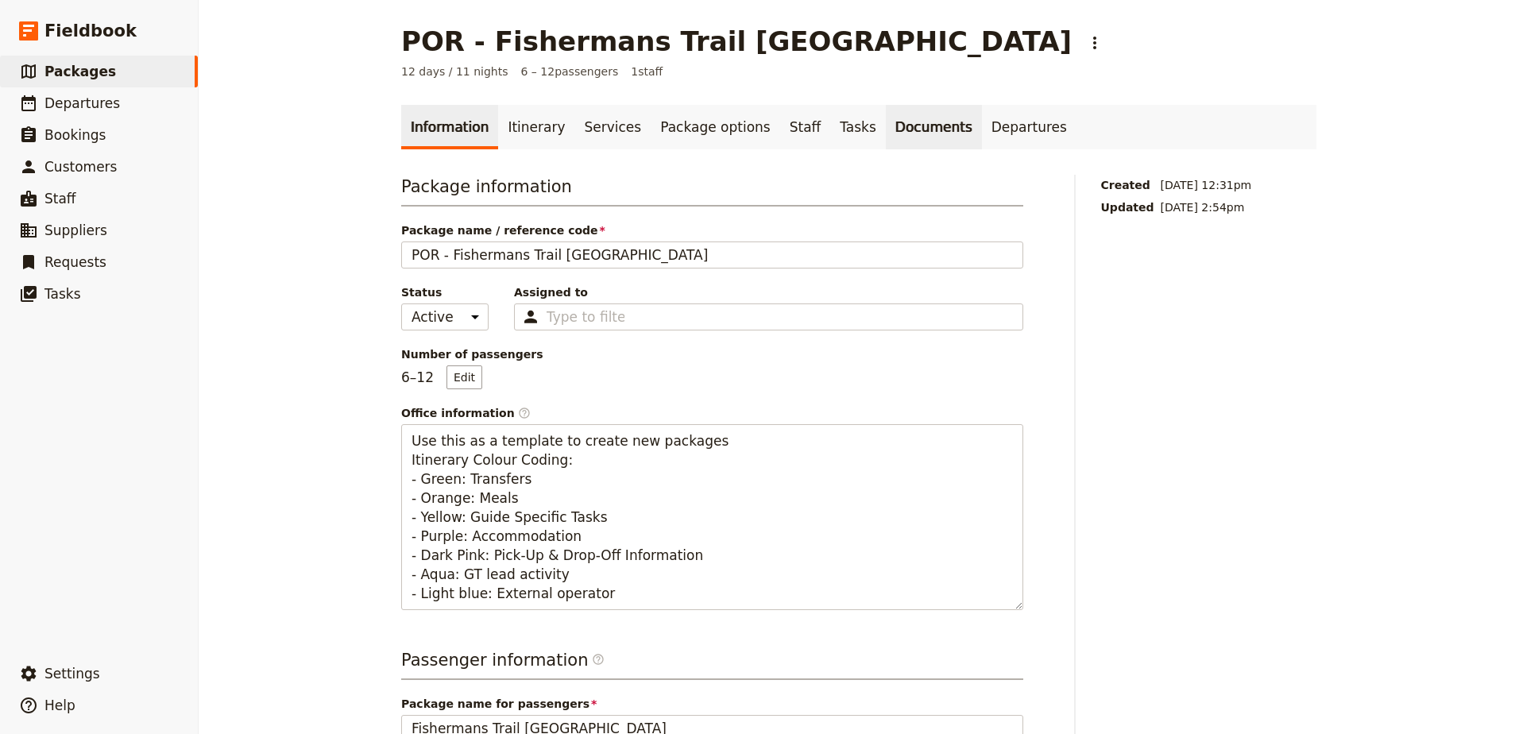
click at [887, 129] on link "Documents" at bounding box center [934, 127] width 96 height 45
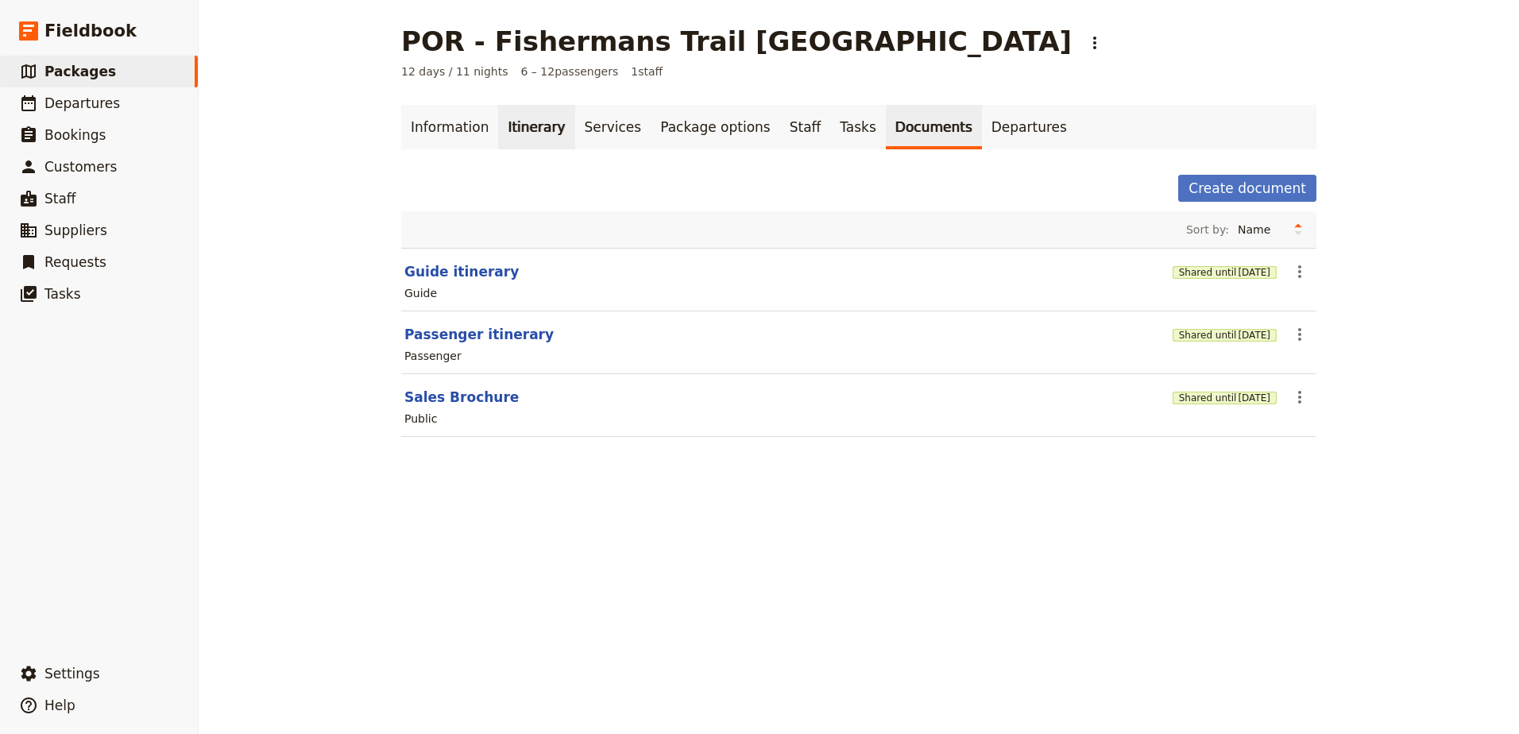
click at [508, 137] on link "Itinerary" at bounding box center [536, 127] width 76 height 45
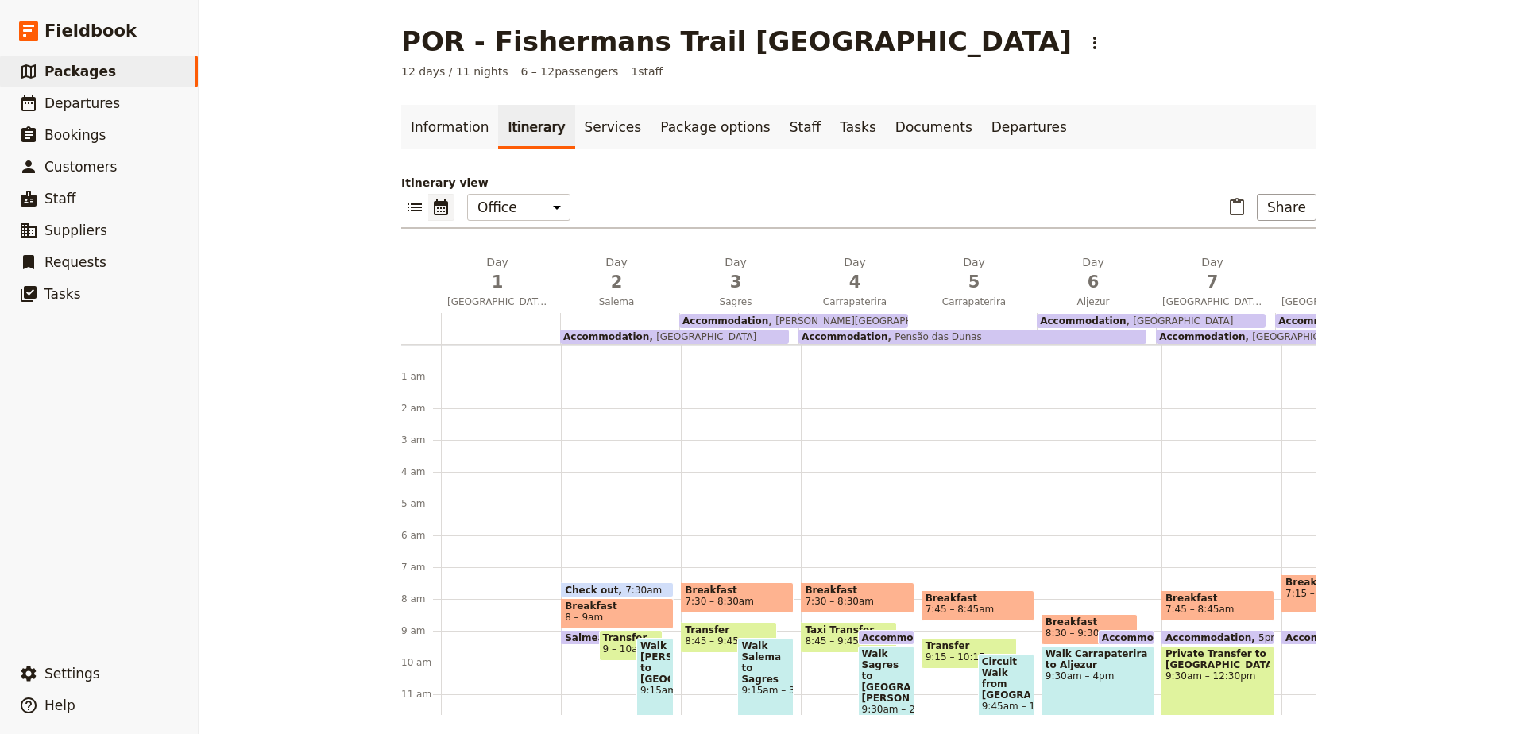
scroll to position [207, 0]
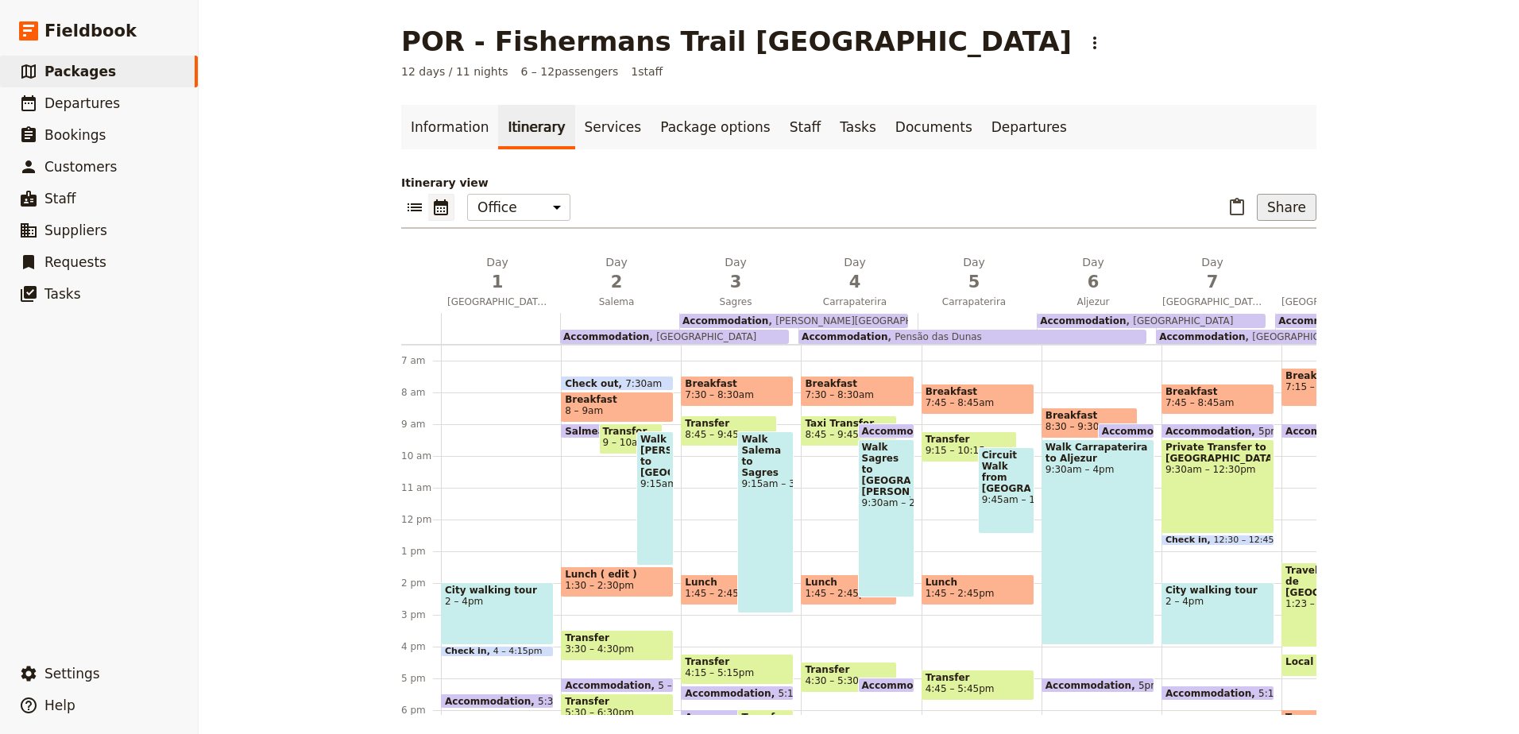
click at [1269, 199] on button "Share" at bounding box center [1287, 207] width 60 height 27
click at [1280, 277] on button "Sales Brochure" at bounding box center [1246, 287] width 126 height 22
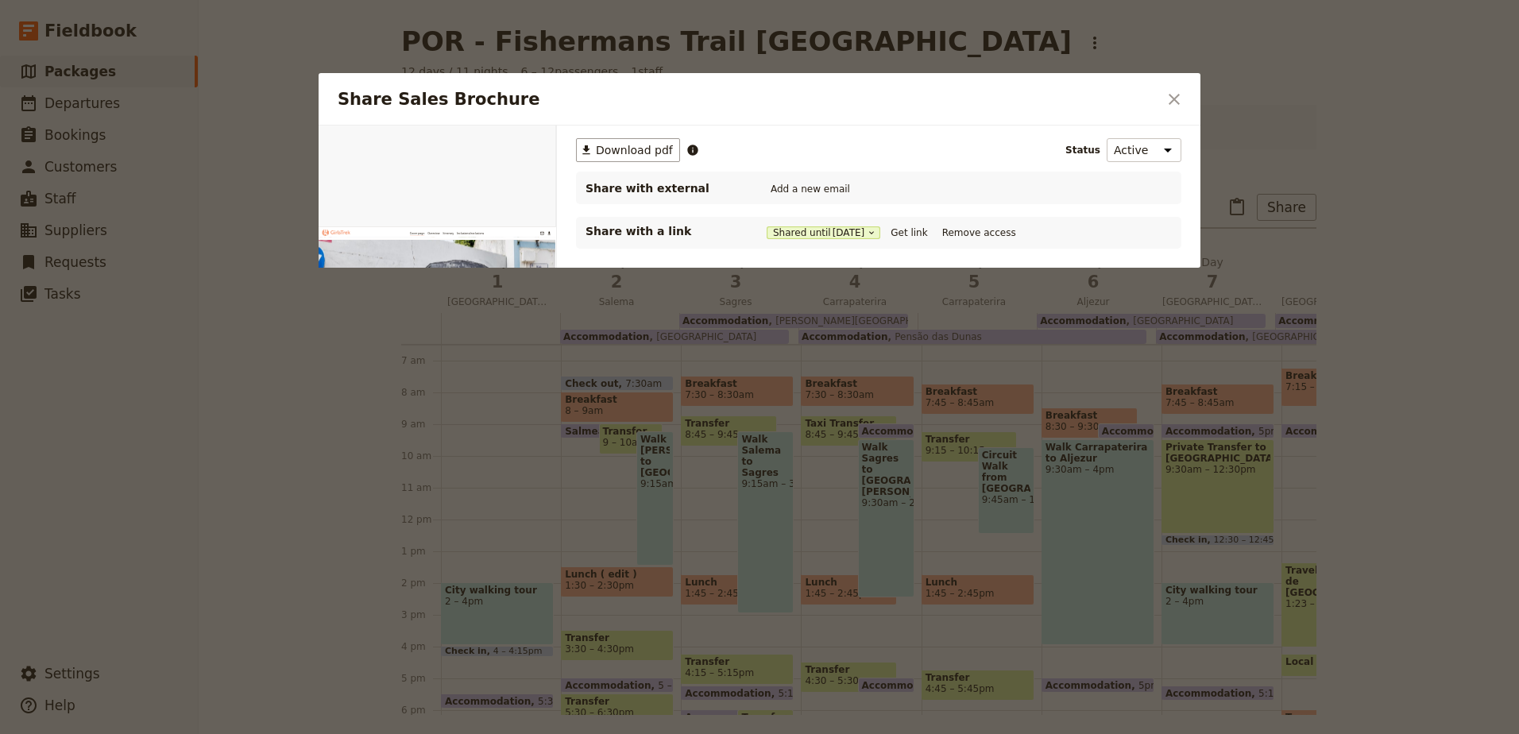
scroll to position [0, 0]
click at [931, 233] on button "Get link" at bounding box center [909, 232] width 45 height 17
